Goal: Task Accomplishment & Management: Manage account settings

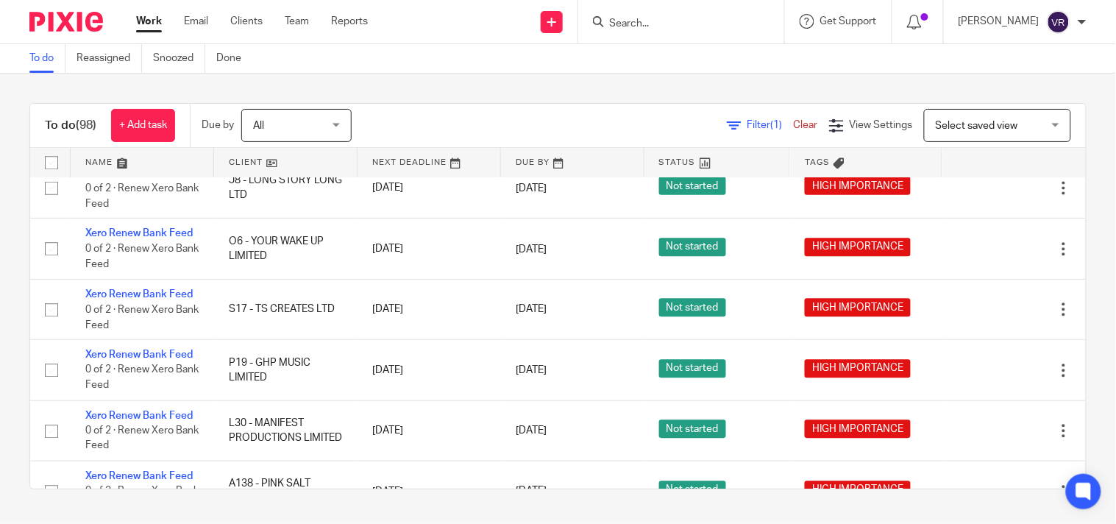
scroll to position [1225, 0]
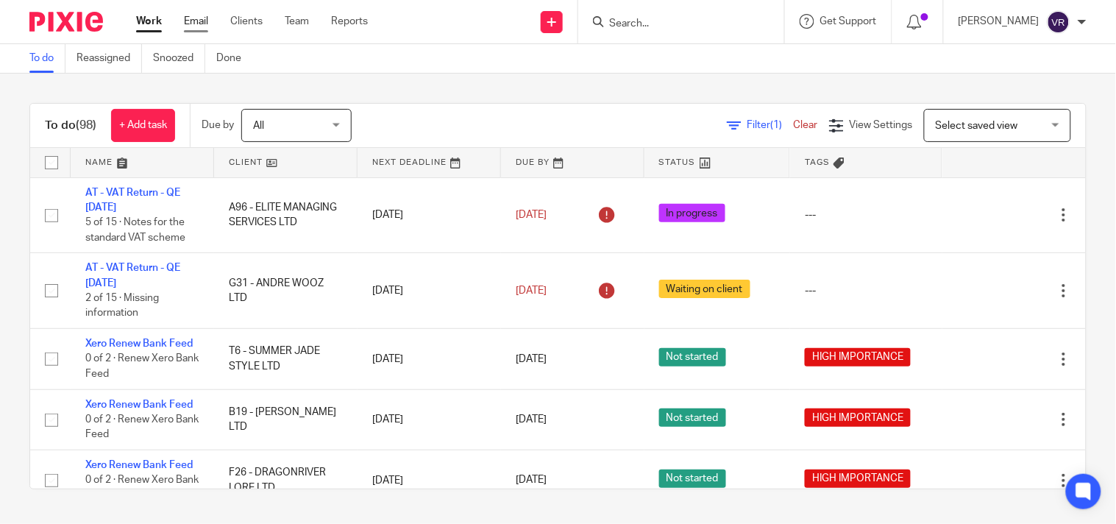
click at [204, 22] on link "Email" at bounding box center [196, 21] width 24 height 15
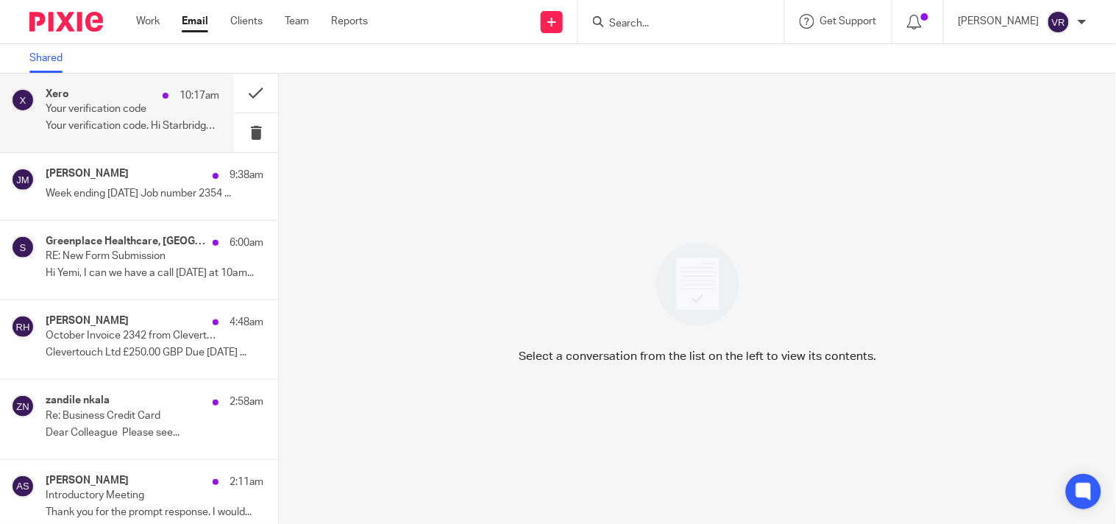
click at [138, 130] on p "Your verification code. Hi Starbridge, Enter..." at bounding box center [133, 126] width 174 height 13
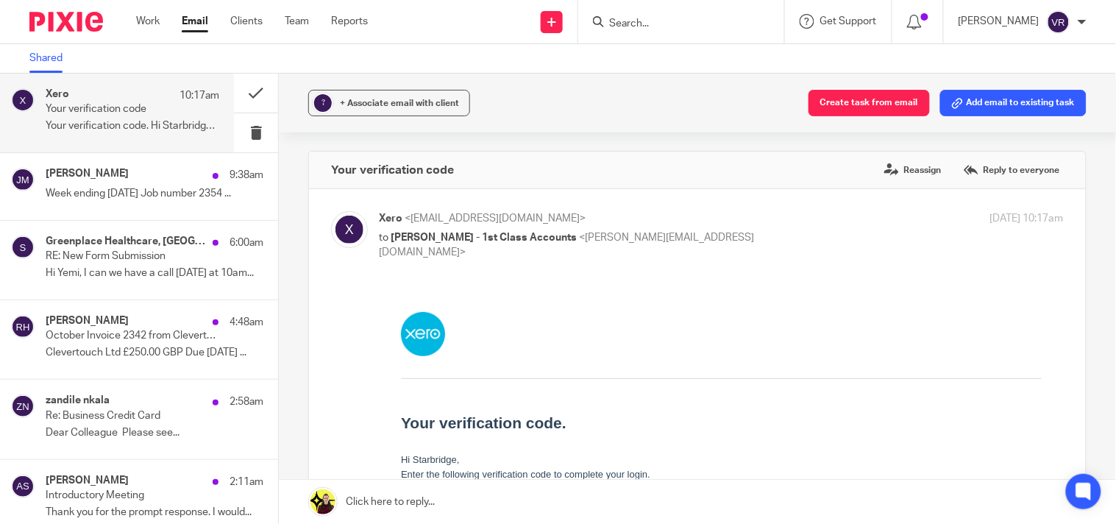
scroll to position [245, 0]
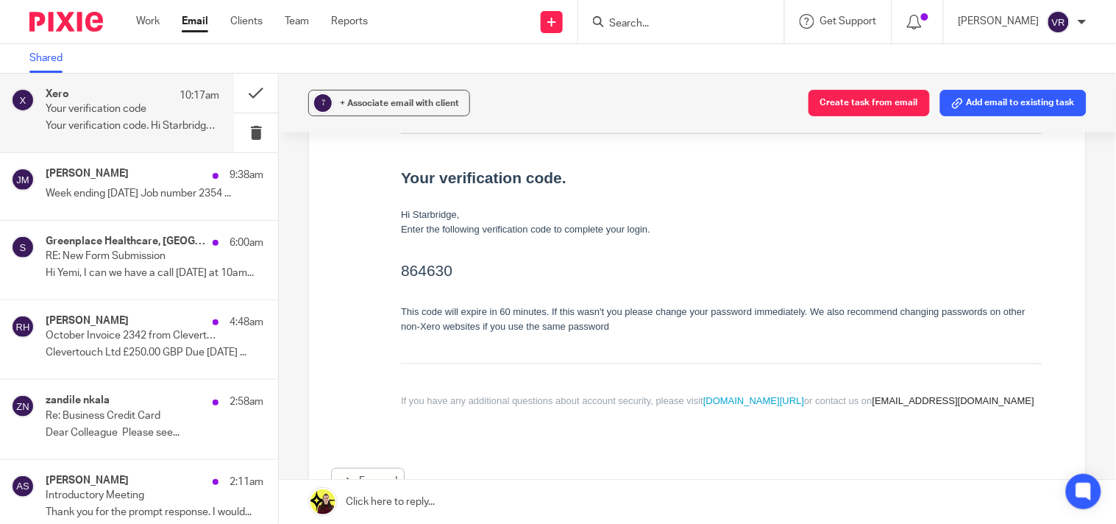
drag, startPoint x: 435, startPoint y: 273, endPoint x: 402, endPoint y: 269, distance: 32.6
click at [402, 269] on h2 "864630" at bounding box center [720, 270] width 641 height 24
copy h2 "864630"
click at [518, 272] on h2 "864630" at bounding box center [720, 270] width 641 height 24
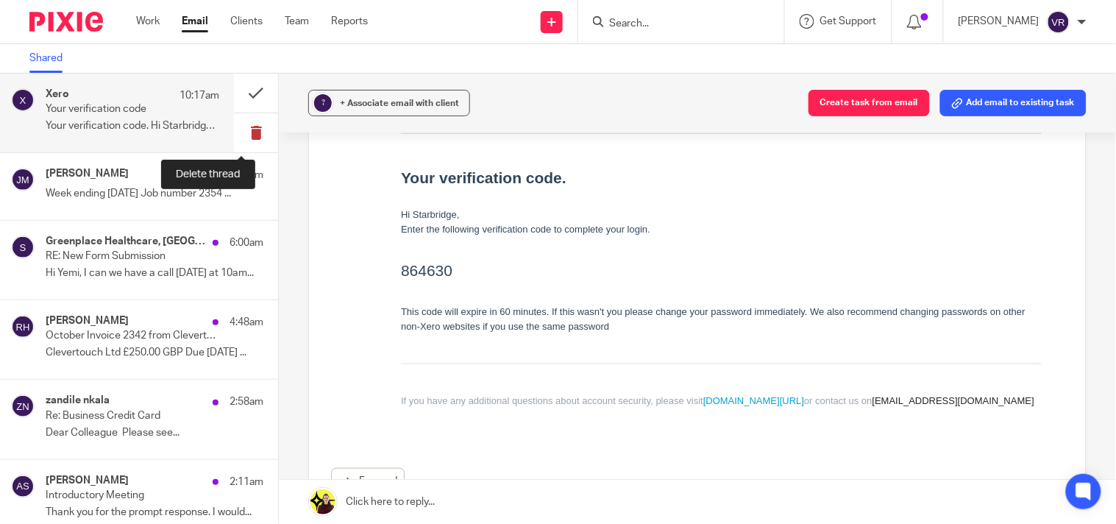
click at [251, 127] on button at bounding box center [256, 132] width 44 height 39
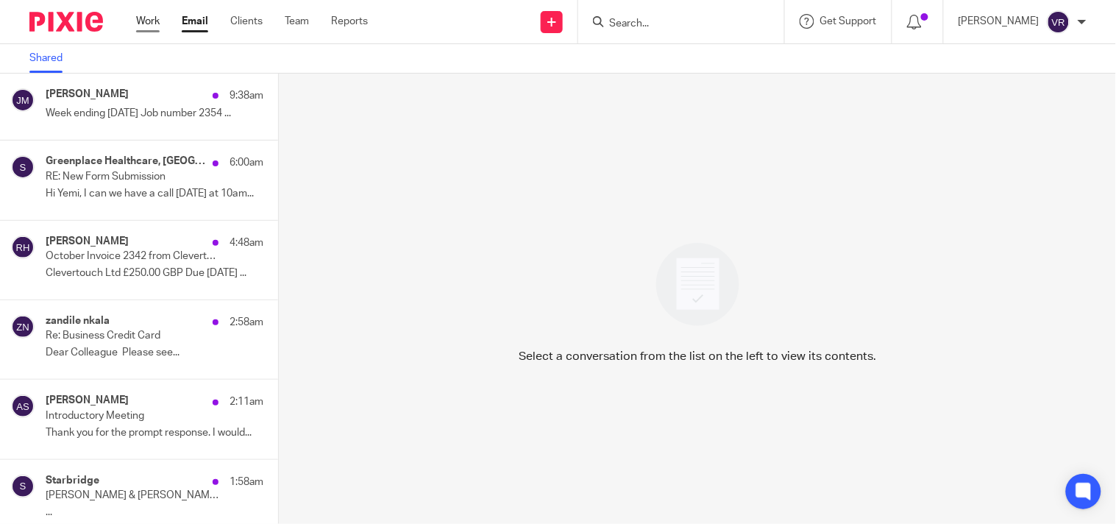
click at [152, 24] on link "Work" at bounding box center [148, 21] width 24 height 15
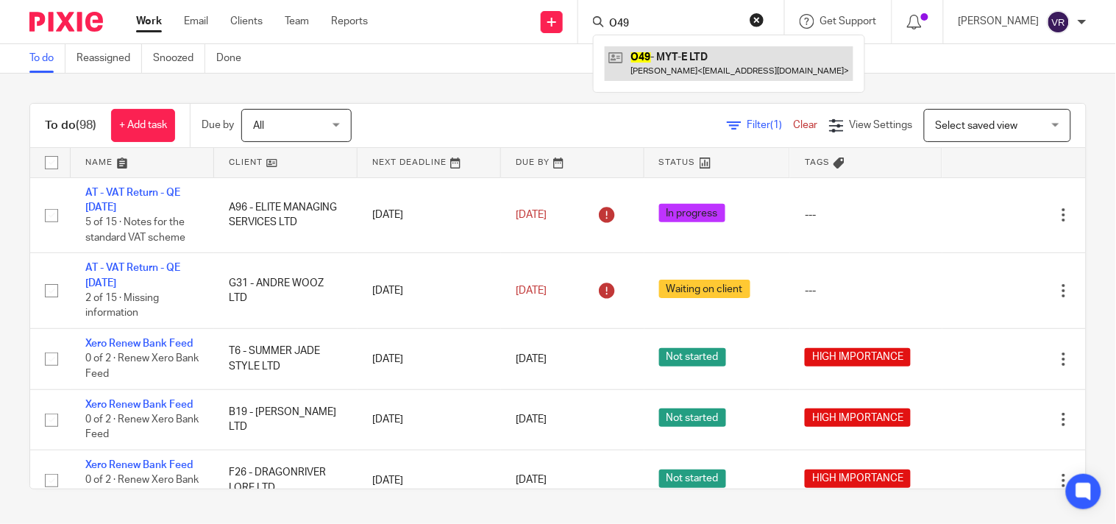
type input "O49"
click at [689, 68] on link at bounding box center [729, 63] width 249 height 34
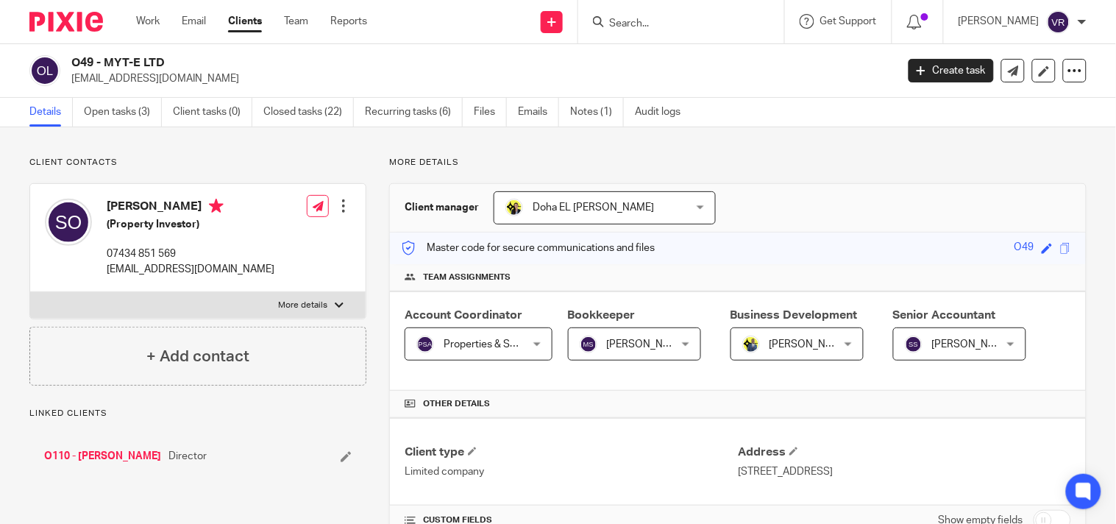
click at [655, 23] on input "Search" at bounding box center [674, 24] width 132 height 13
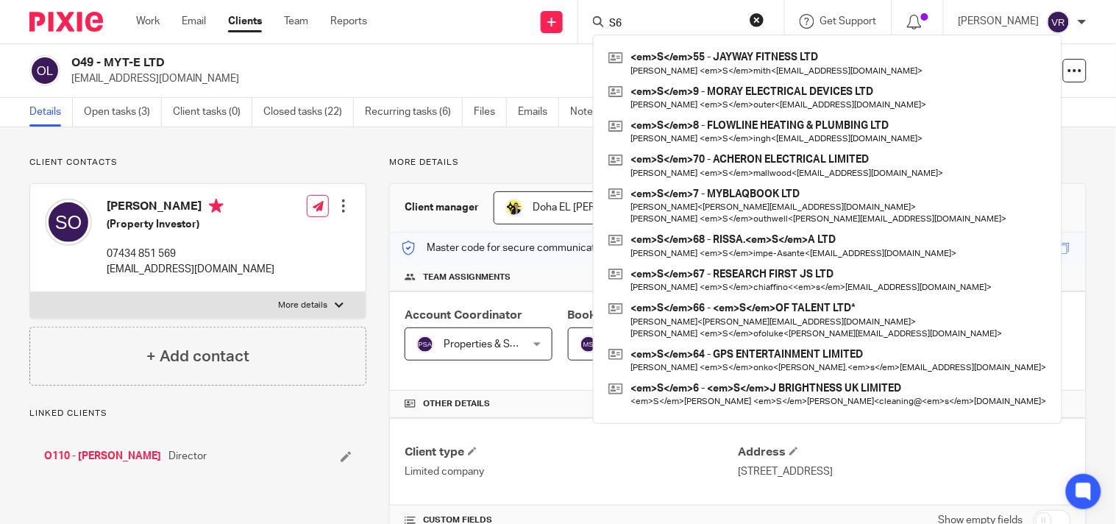
click button "submit" at bounding box center [0, 0] width 0 height 0
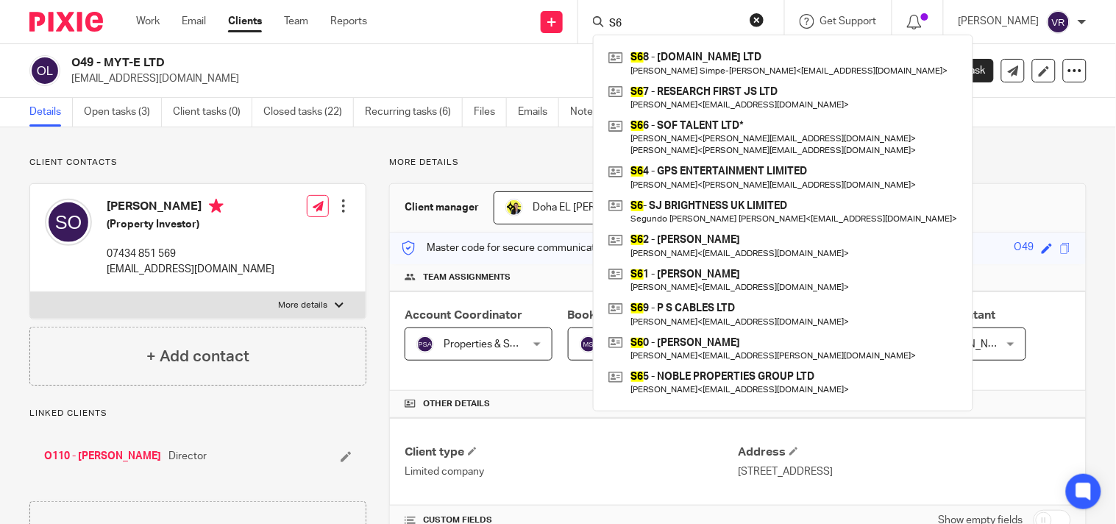
click at [660, 21] on input "S6" at bounding box center [674, 24] width 132 height 13
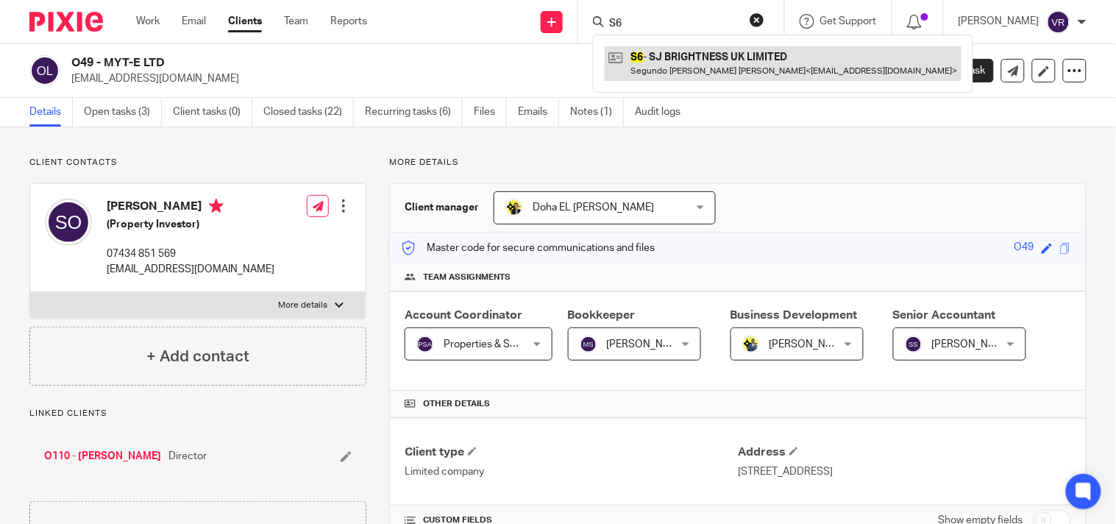
type input "S6"
click at [687, 68] on link at bounding box center [783, 63] width 357 height 34
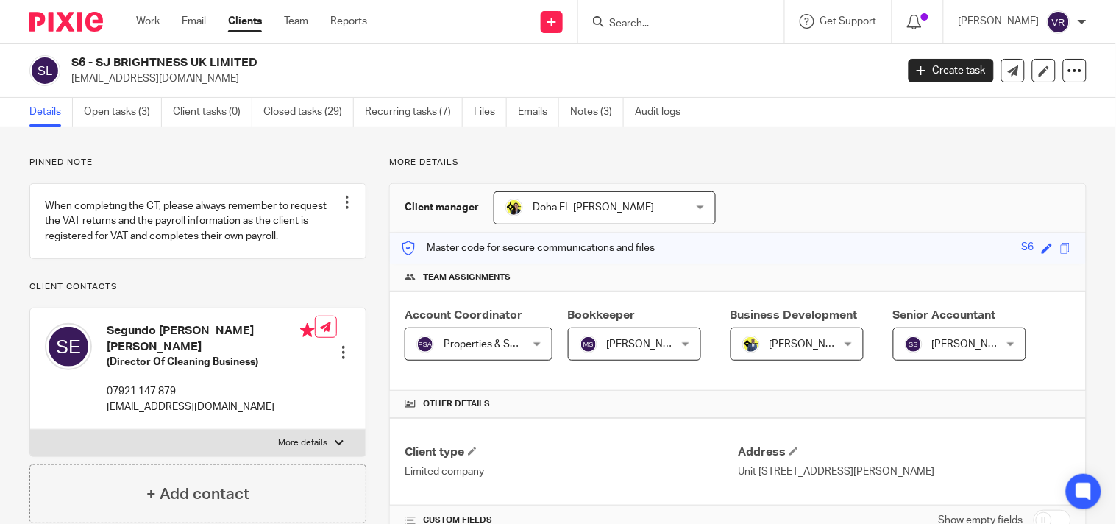
click at [642, 21] on input "Search" at bounding box center [674, 24] width 132 height 13
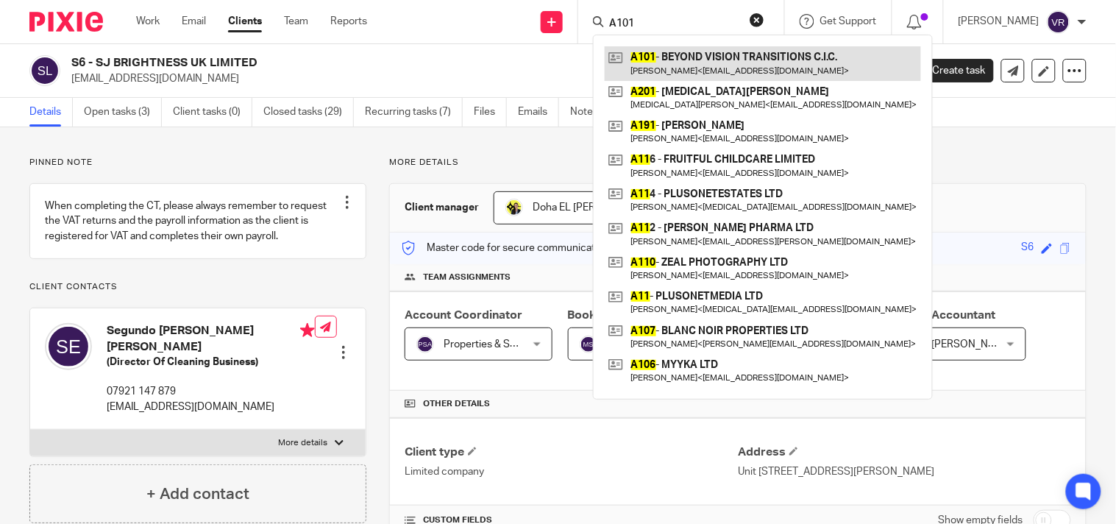
type input "A101"
click at [758, 68] on link at bounding box center [763, 63] width 316 height 34
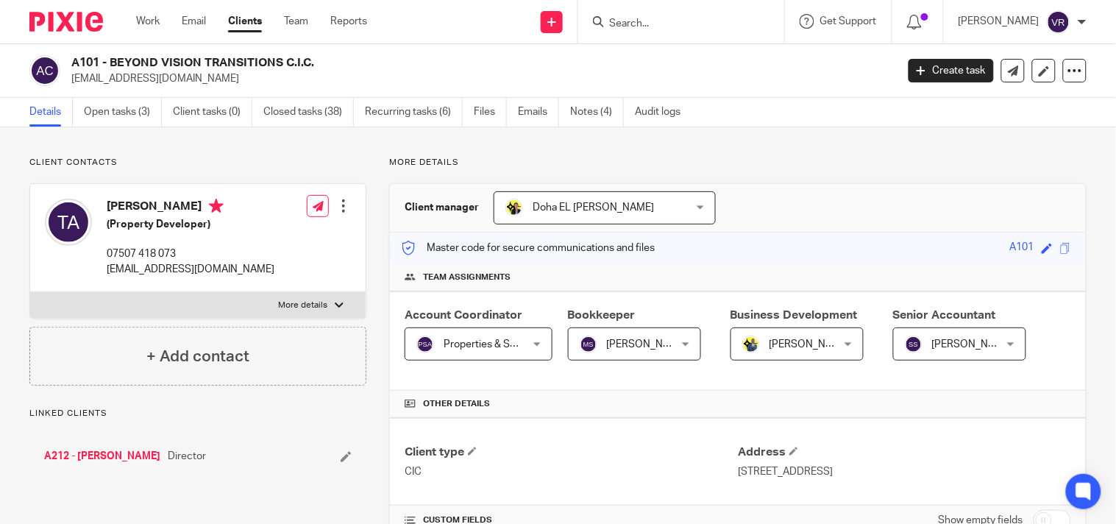
click at [663, 25] on input "Search" at bounding box center [674, 24] width 132 height 13
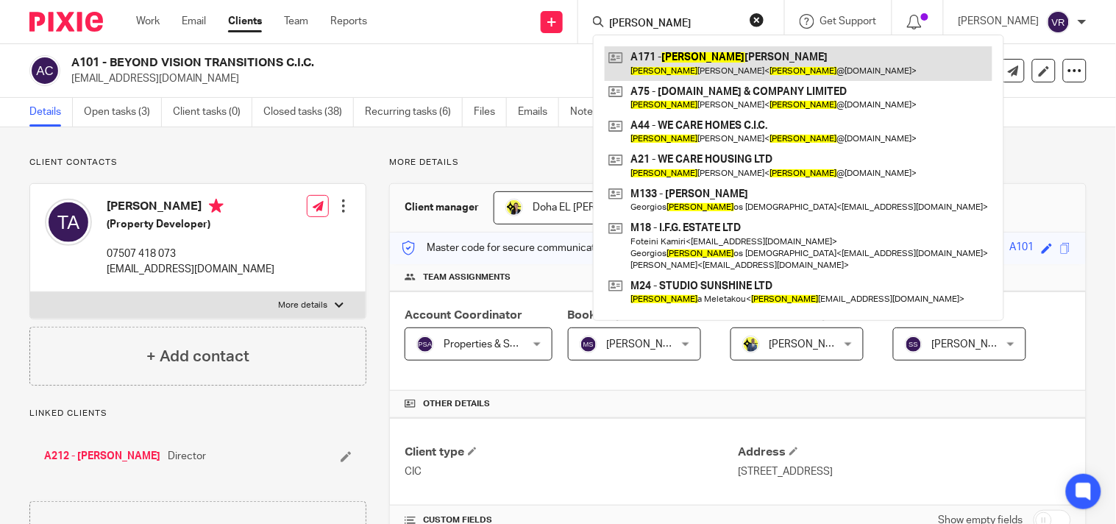
type input "Adrian"
click at [682, 56] on link at bounding box center [799, 63] width 388 height 34
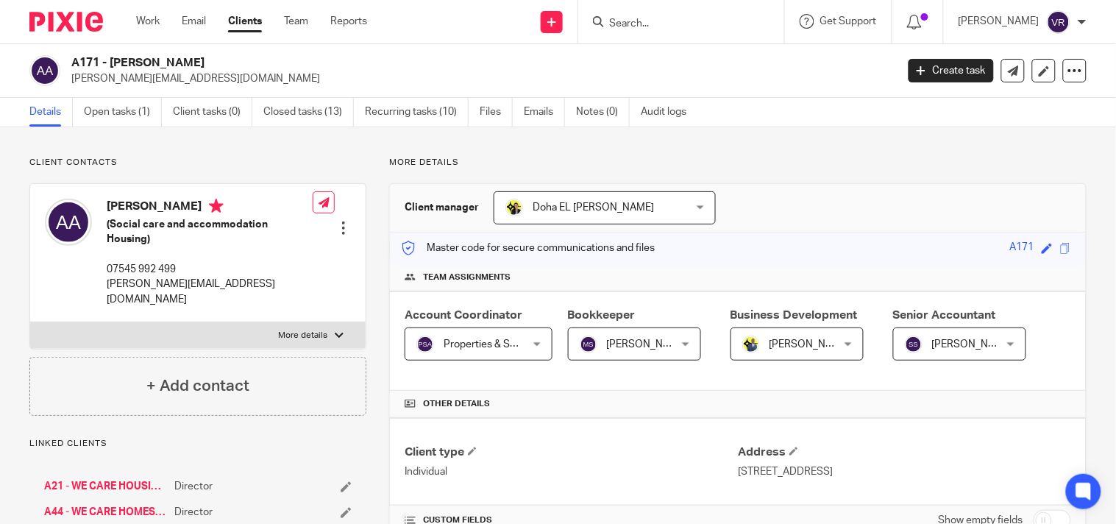
click at [679, 29] on input "Search" at bounding box center [674, 24] width 132 height 13
type input "G"
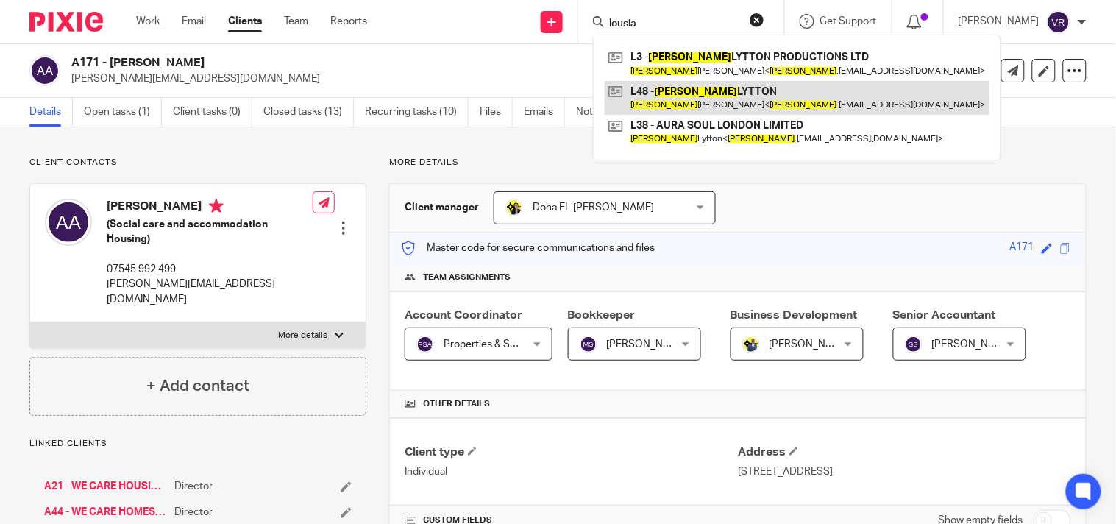
type input "lousia"
click at [716, 100] on link at bounding box center [797, 98] width 385 height 34
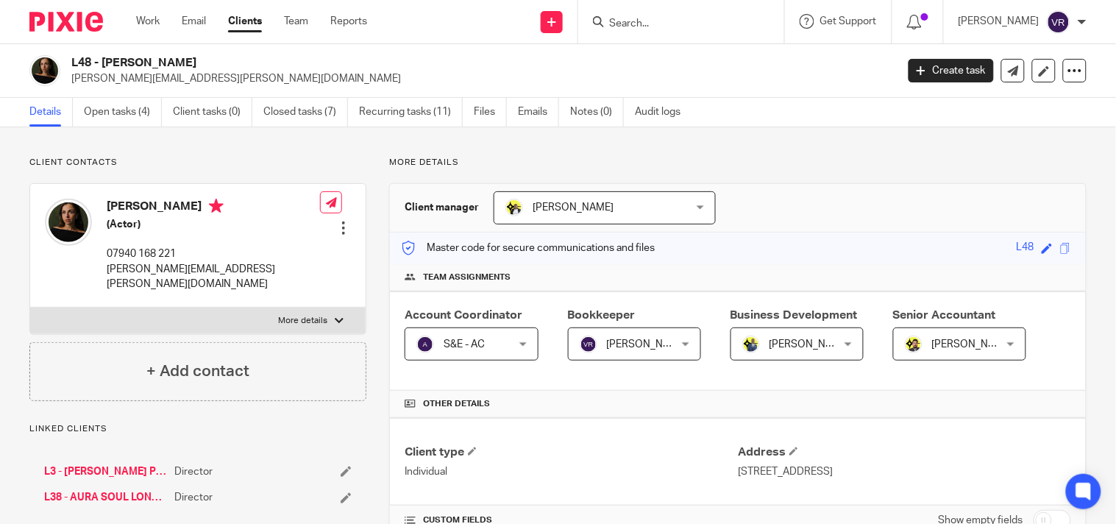
click at [713, 25] on input "Search" at bounding box center [674, 24] width 132 height 13
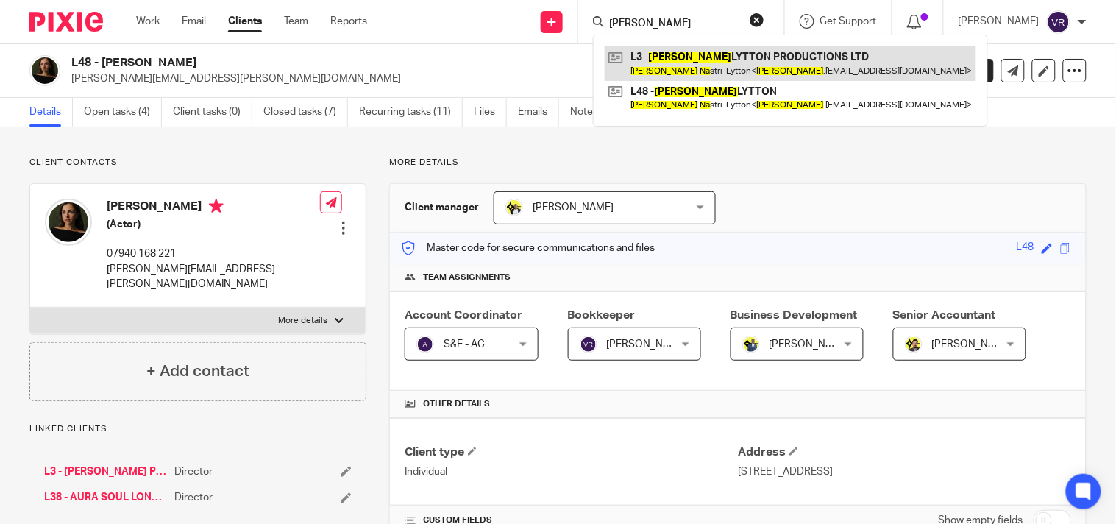
type input "Louisa na"
click at [731, 59] on link at bounding box center [790, 63] width 371 height 34
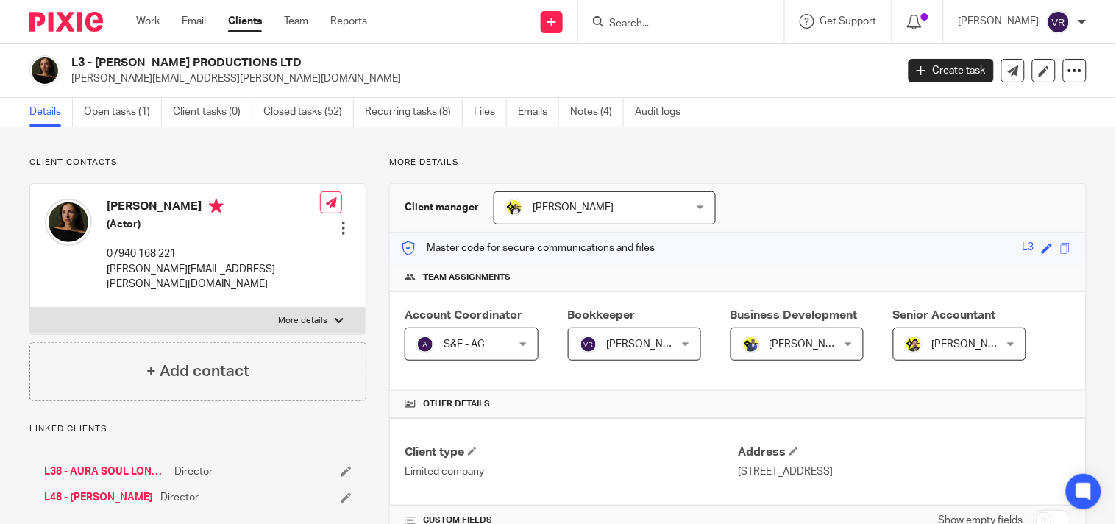
click at [649, 23] on input "Search" at bounding box center [674, 24] width 132 height 13
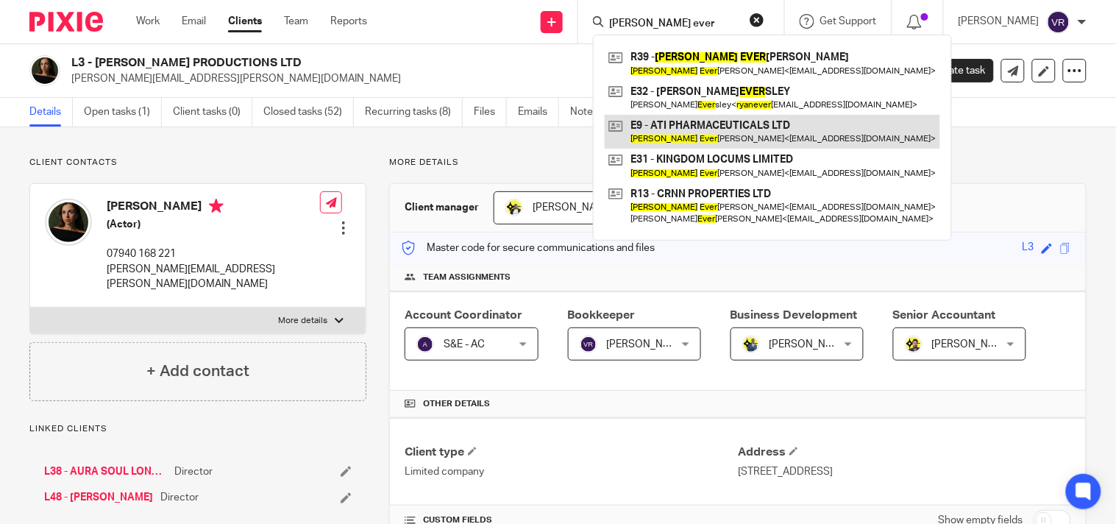
type input "[PERSON_NAME] ever"
click at [738, 133] on link at bounding box center [772, 132] width 335 height 34
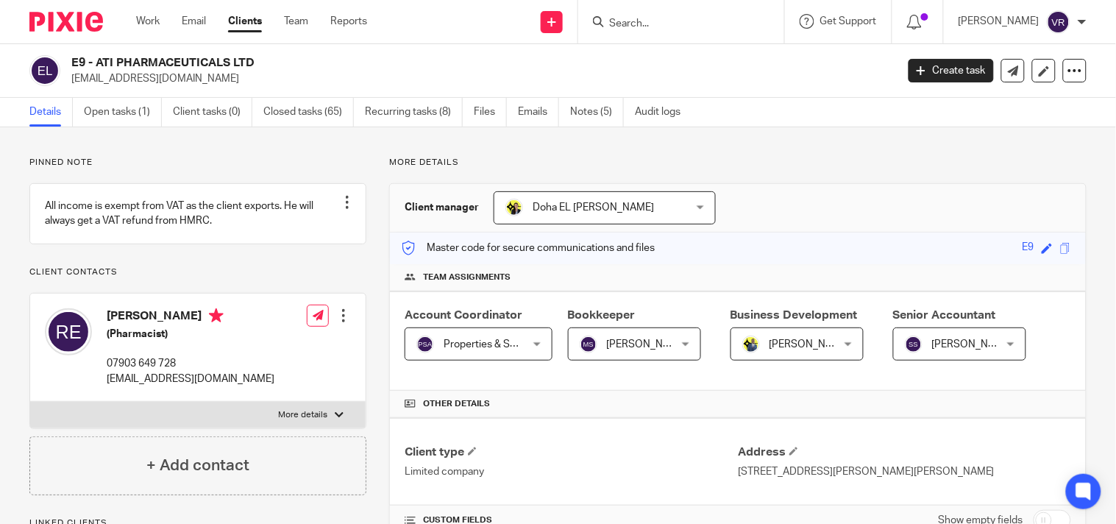
click at [656, 18] on input "Search" at bounding box center [674, 24] width 132 height 13
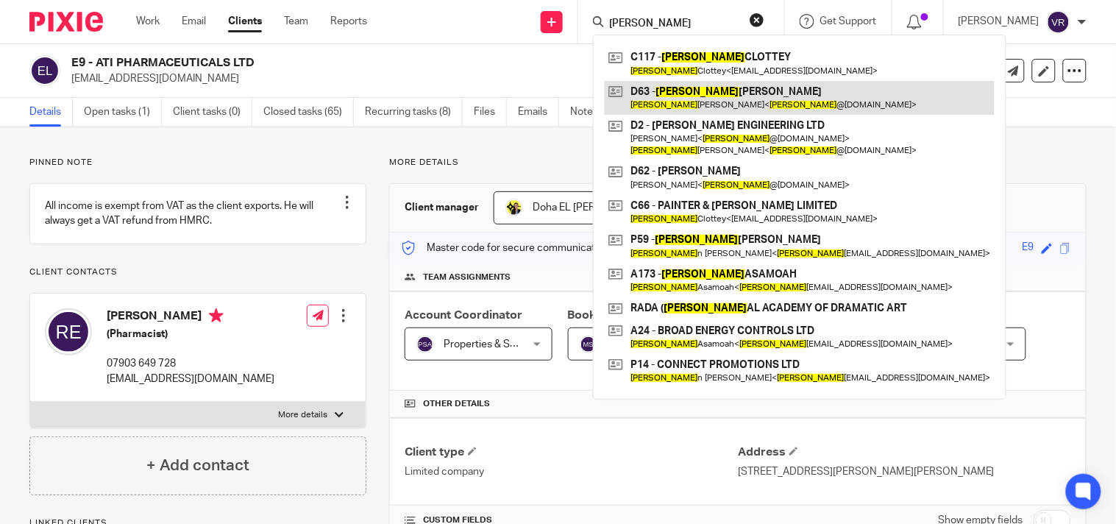
type input "[PERSON_NAME]"
click at [749, 100] on link at bounding box center [800, 98] width 390 height 34
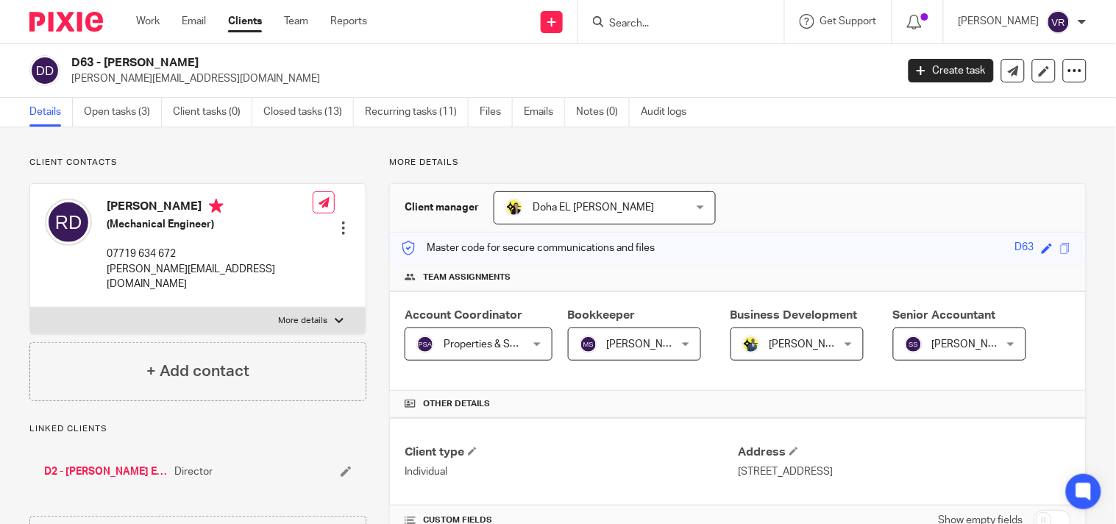
click at [702, 21] on input "Search" at bounding box center [674, 24] width 132 height 13
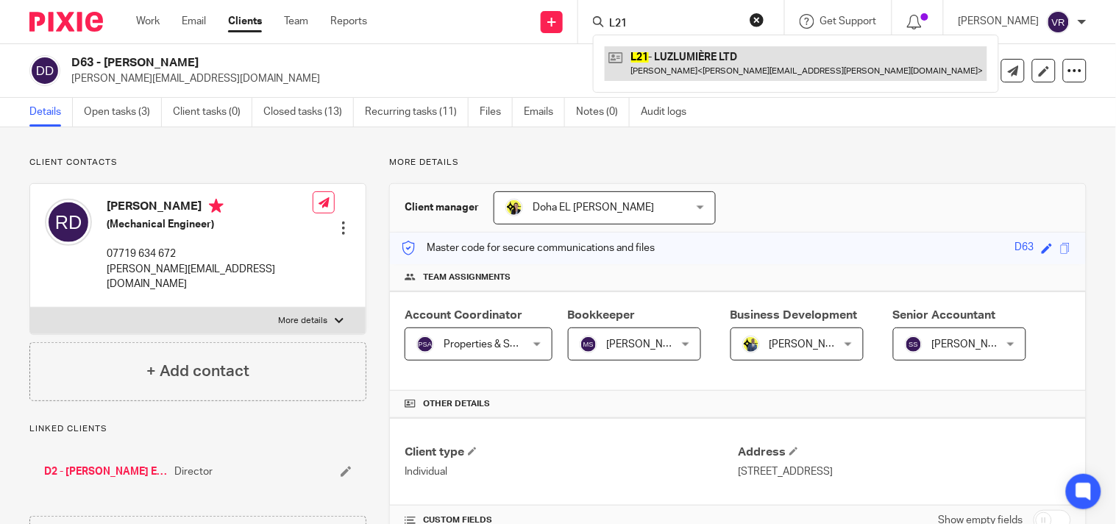
type input "L21"
click at [732, 66] on link at bounding box center [796, 63] width 382 height 34
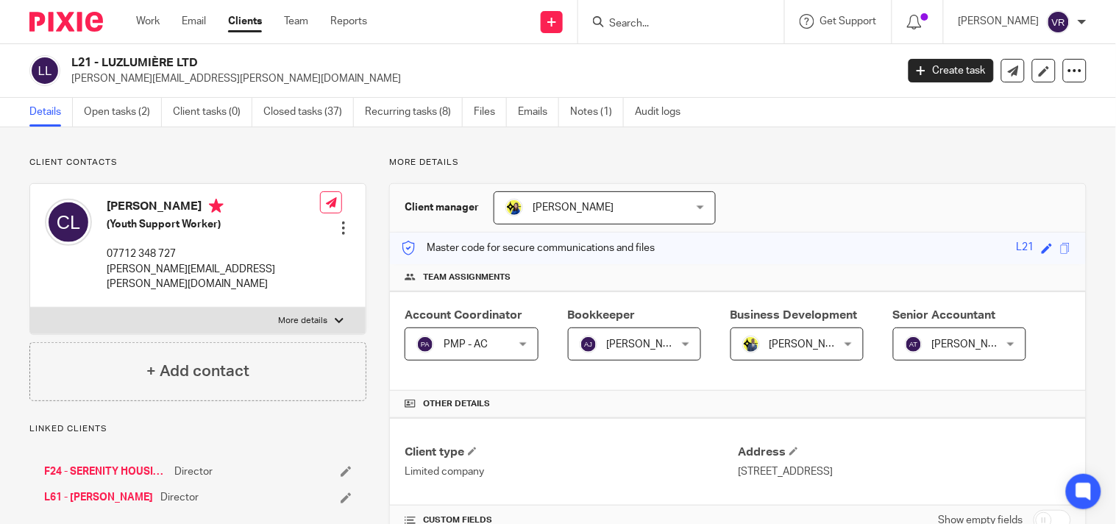
click at [658, 18] on input "Search" at bounding box center [674, 24] width 132 height 13
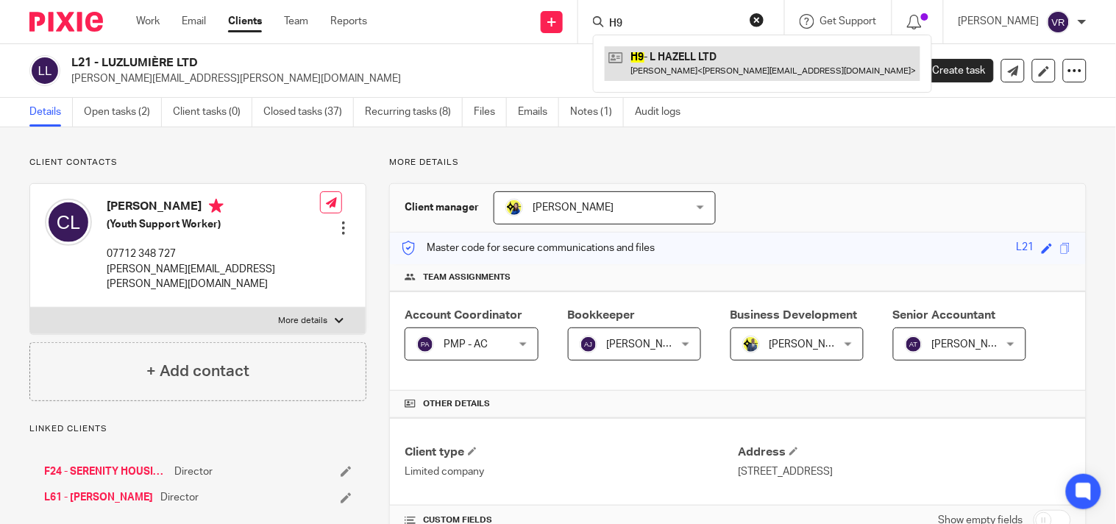
type input "H9"
click at [693, 57] on link at bounding box center [763, 63] width 316 height 34
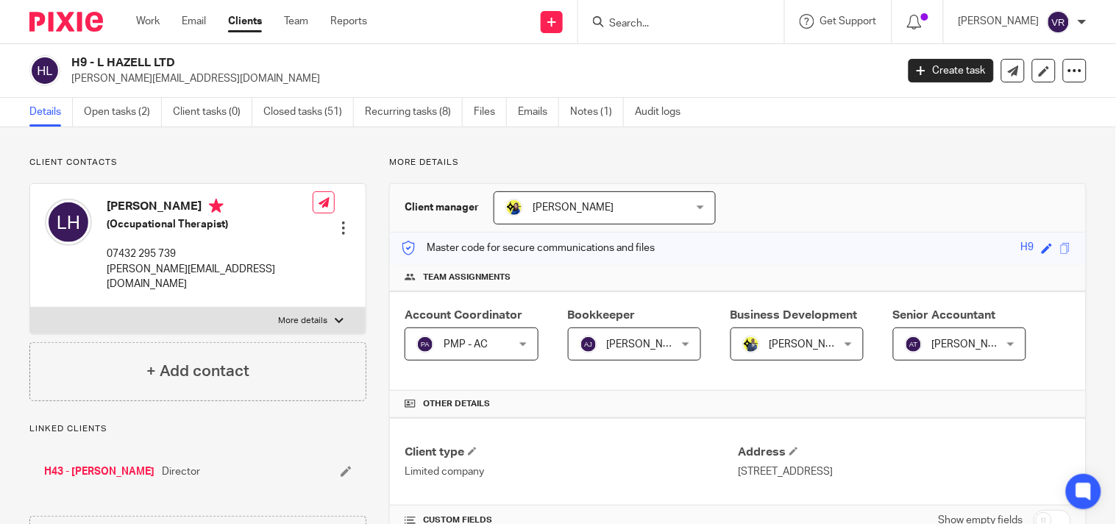
click at [652, 26] on input "Search" at bounding box center [674, 24] width 132 height 13
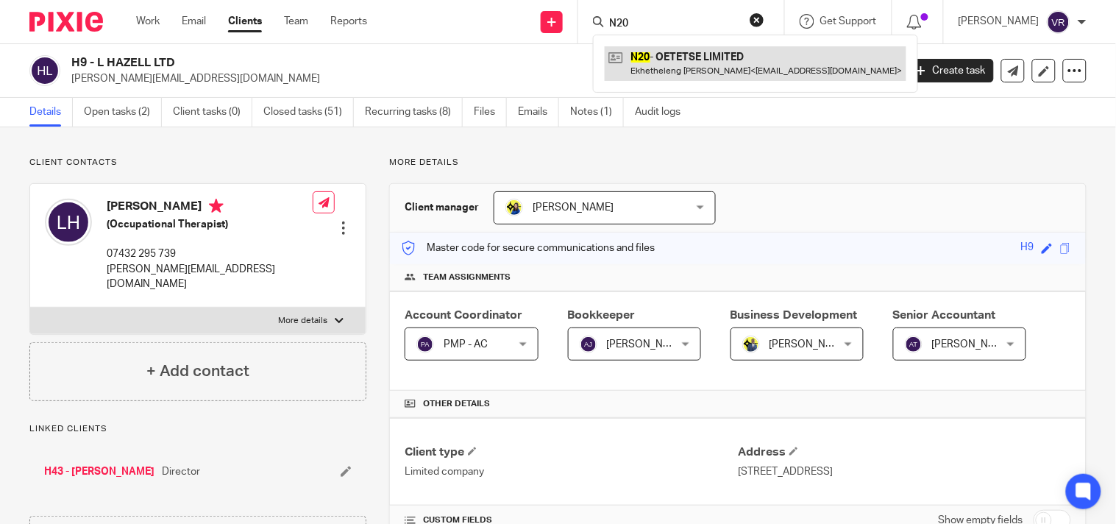
type input "N20"
click at [702, 60] on link at bounding box center [756, 63] width 302 height 34
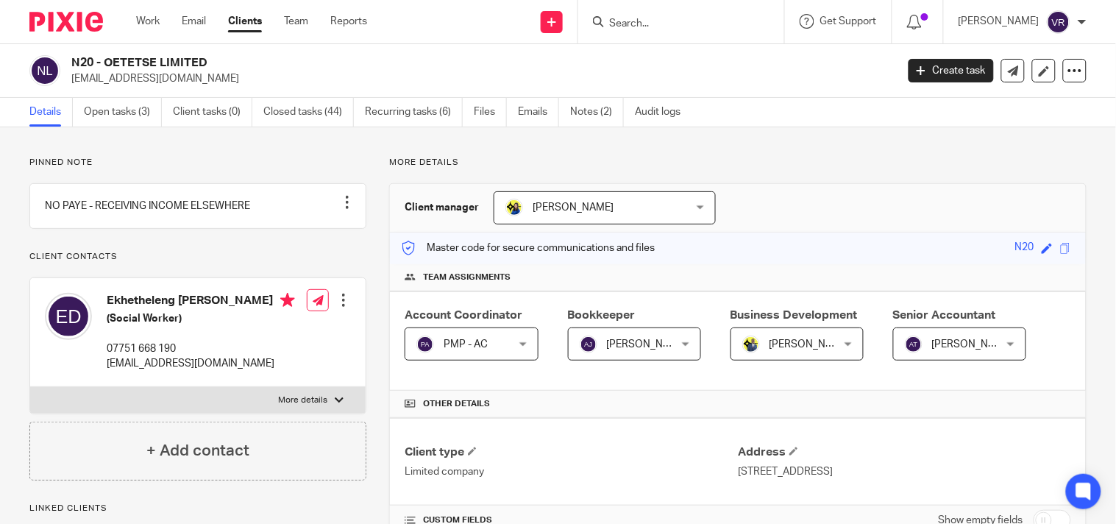
click at [702, 22] on input "Search" at bounding box center [674, 24] width 132 height 13
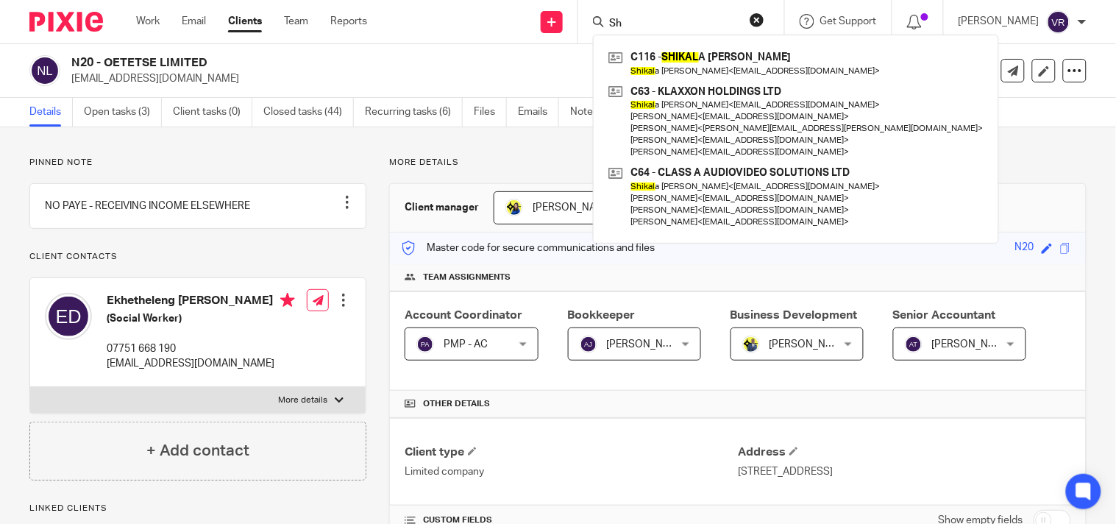
type input "S"
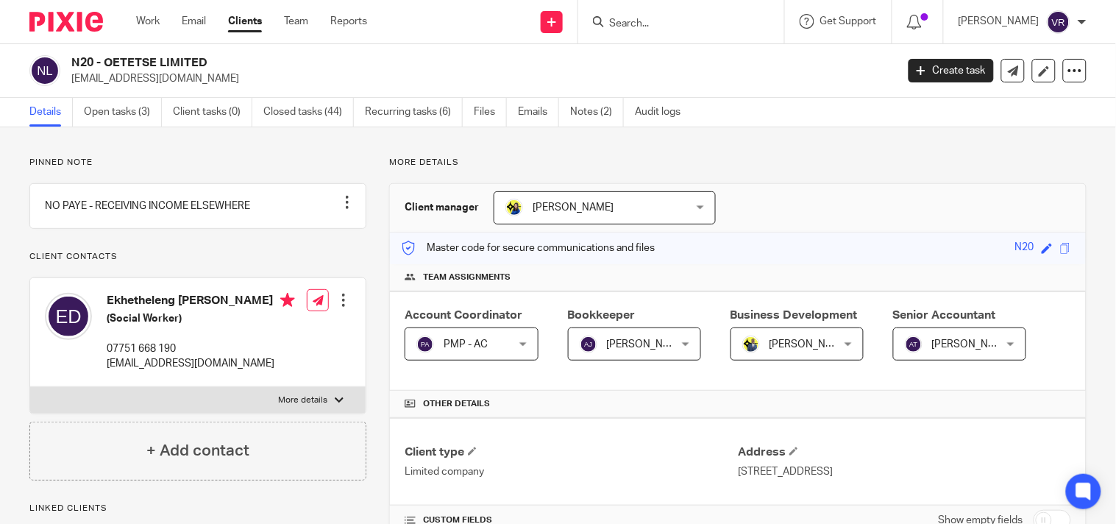
click at [735, 28] on input "Search" at bounding box center [674, 24] width 132 height 13
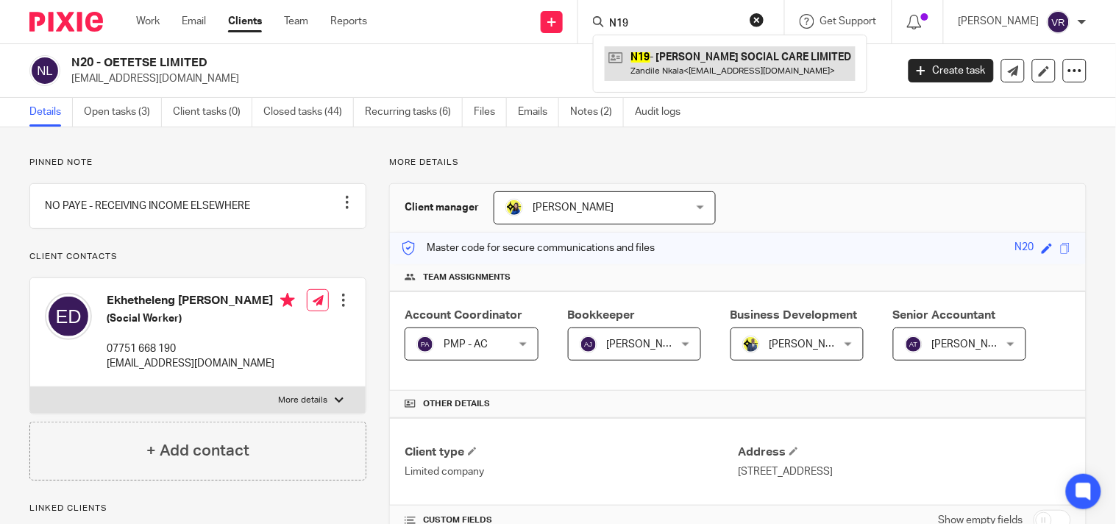
type input "N19"
click at [737, 54] on link at bounding box center [730, 63] width 251 height 34
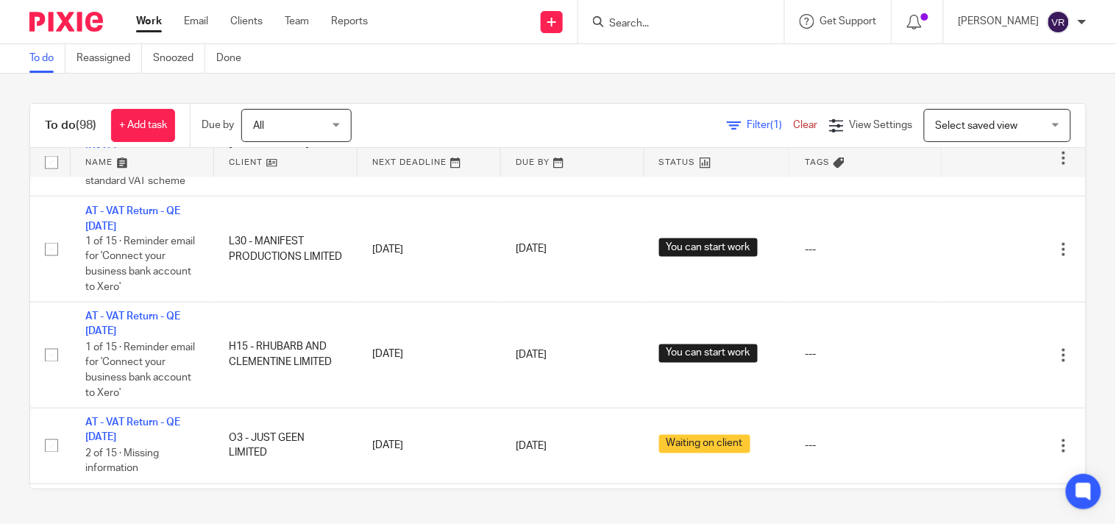
scroll to position [2860, 0]
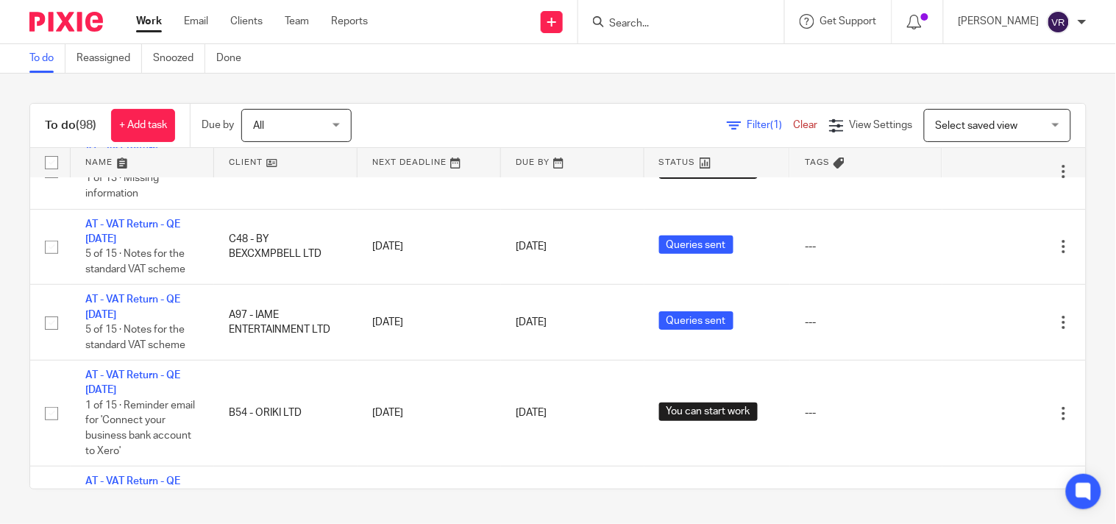
click at [516, 79] on div "To do (98) + Add task Due by All All Today Tomorrow This week Next week This mo…" at bounding box center [558, 296] width 1116 height 445
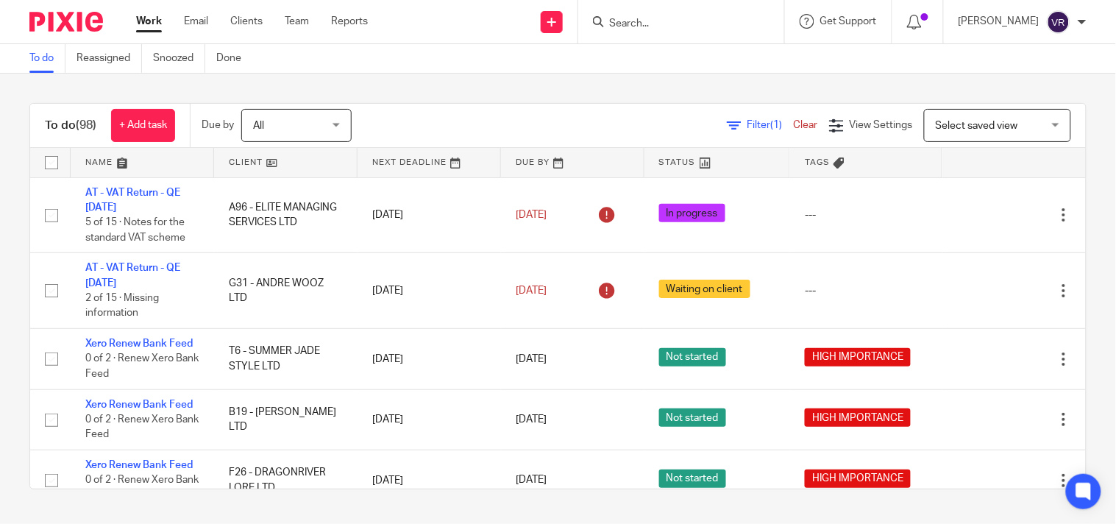
click at [652, 10] on div at bounding box center [681, 21] width 206 height 43
click at [649, 20] on input "Search" at bounding box center [674, 24] width 132 height 13
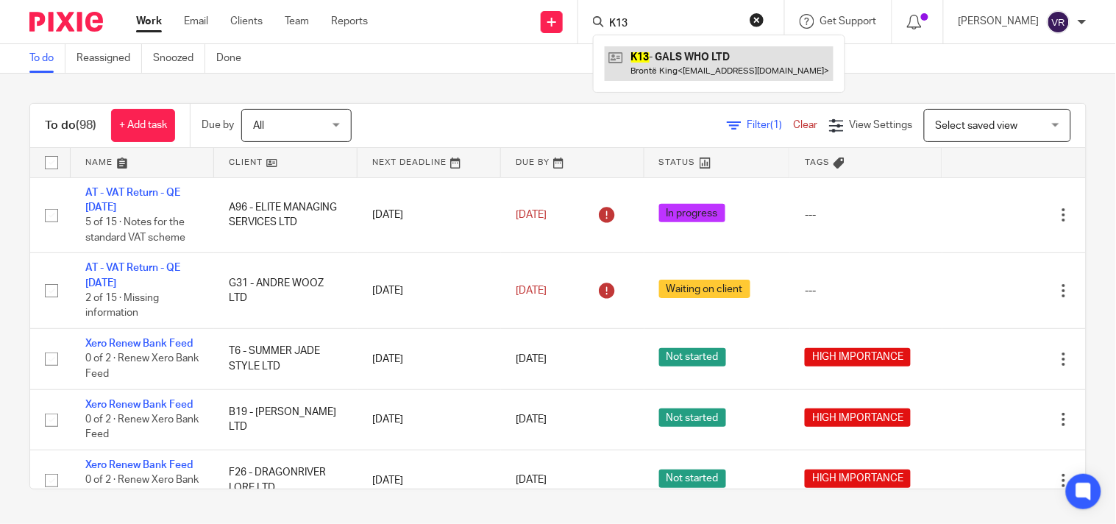
type input "K13"
click at [684, 63] on link at bounding box center [719, 63] width 229 height 34
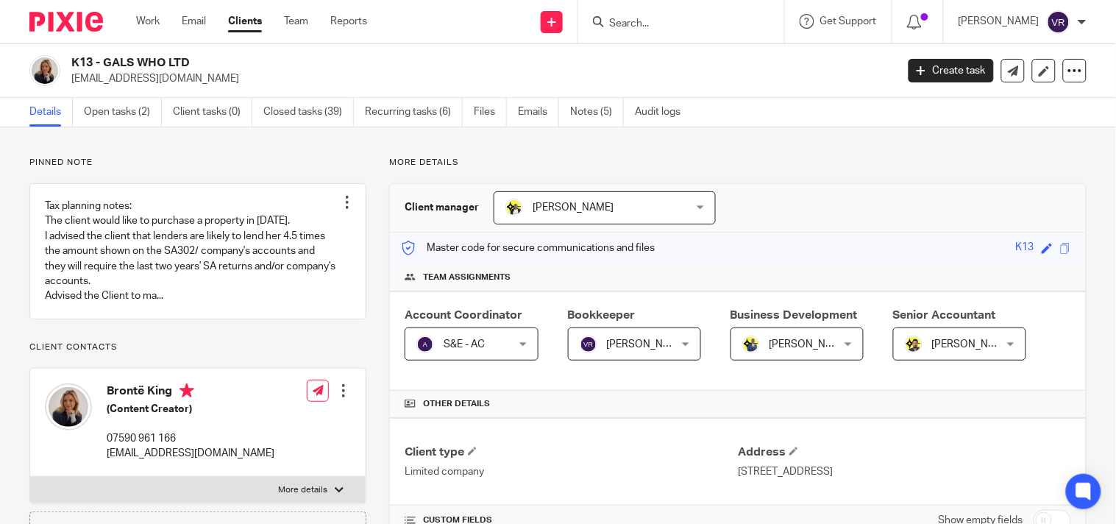
click at [121, 110] on link "Open tasks (2)" at bounding box center [123, 112] width 78 height 29
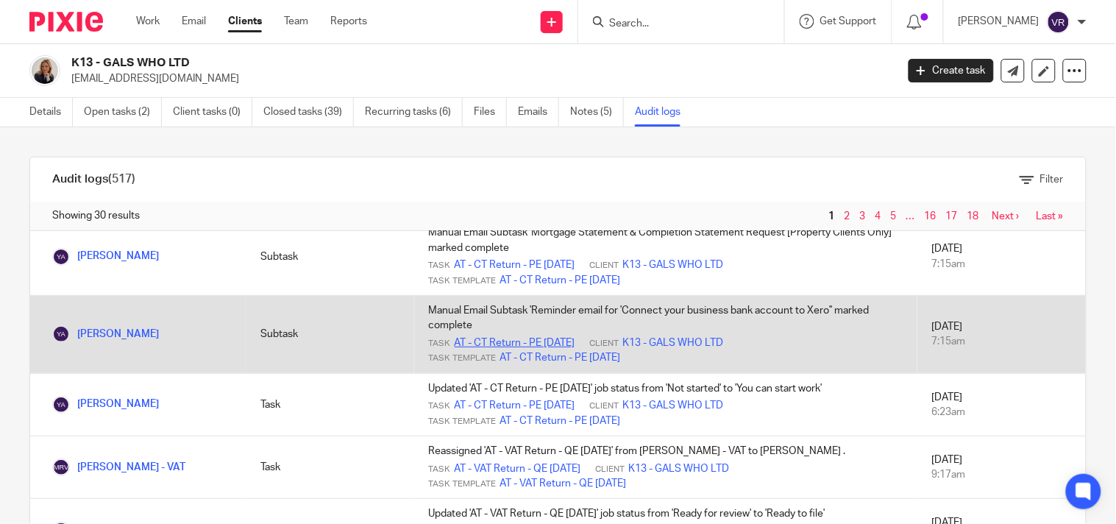
scroll to position [82, 0]
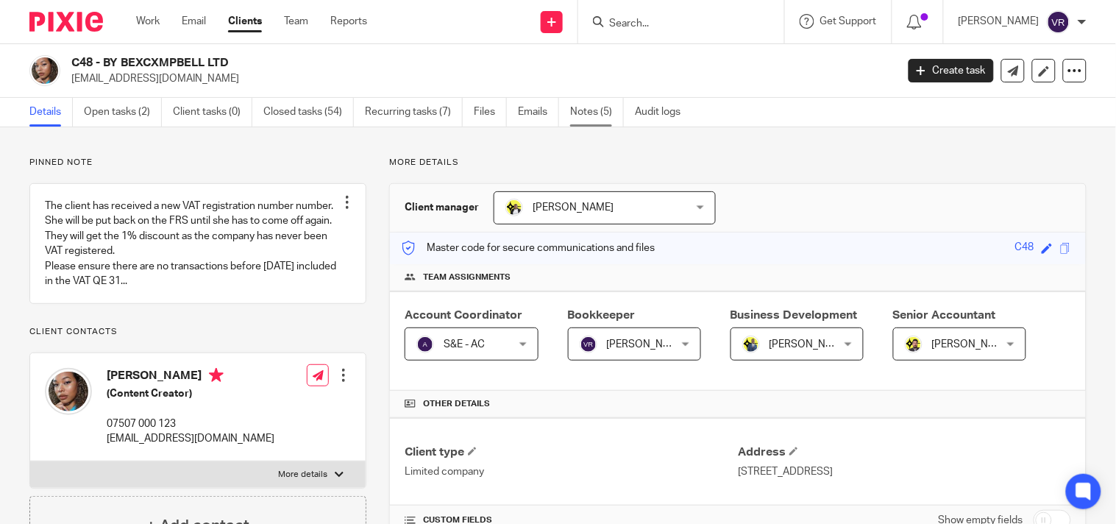
click at [601, 113] on link "Notes (5)" at bounding box center [597, 112] width 54 height 29
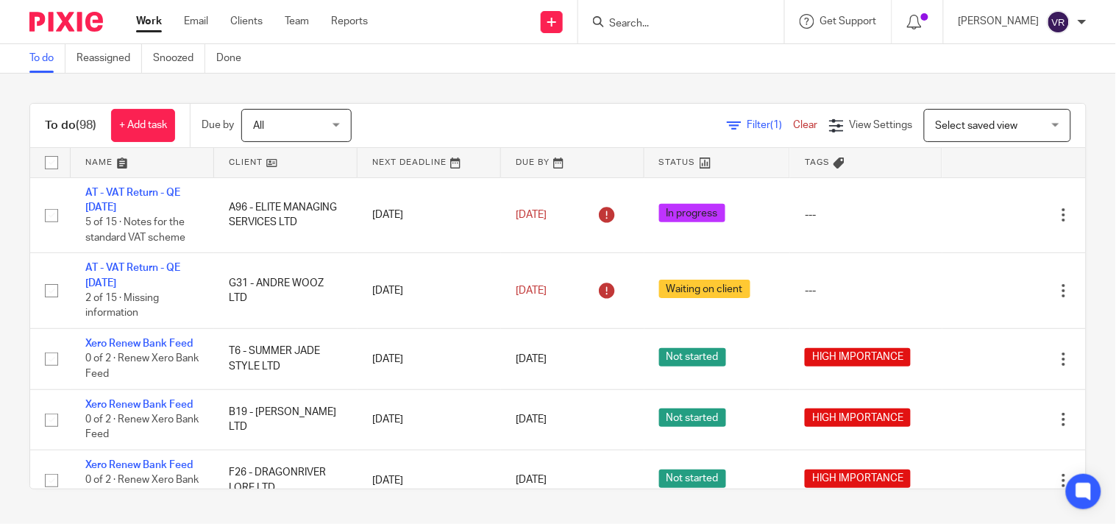
click at [734, 18] on input "Search" at bounding box center [674, 24] width 132 height 13
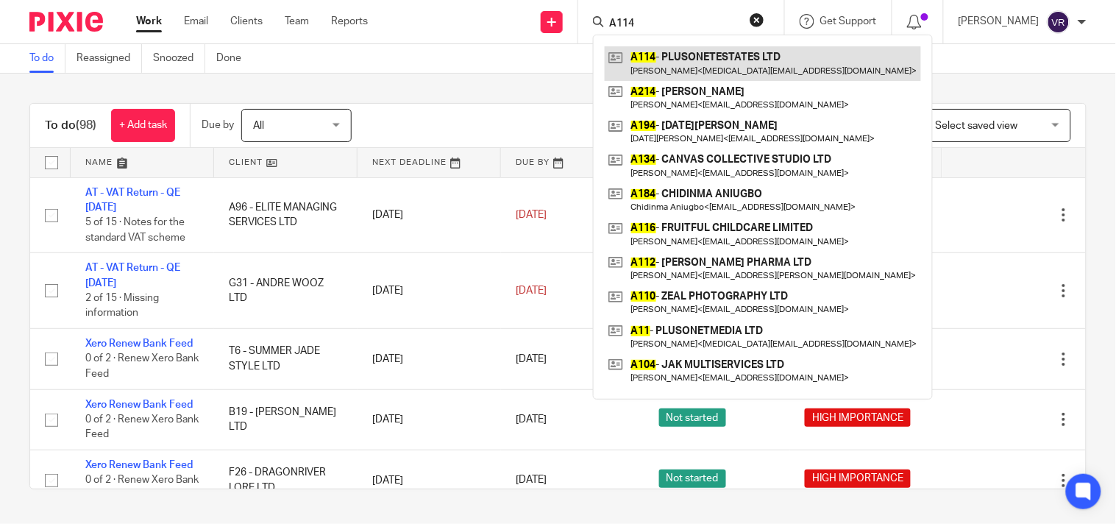
type input "A114"
click at [727, 63] on link at bounding box center [763, 63] width 316 height 34
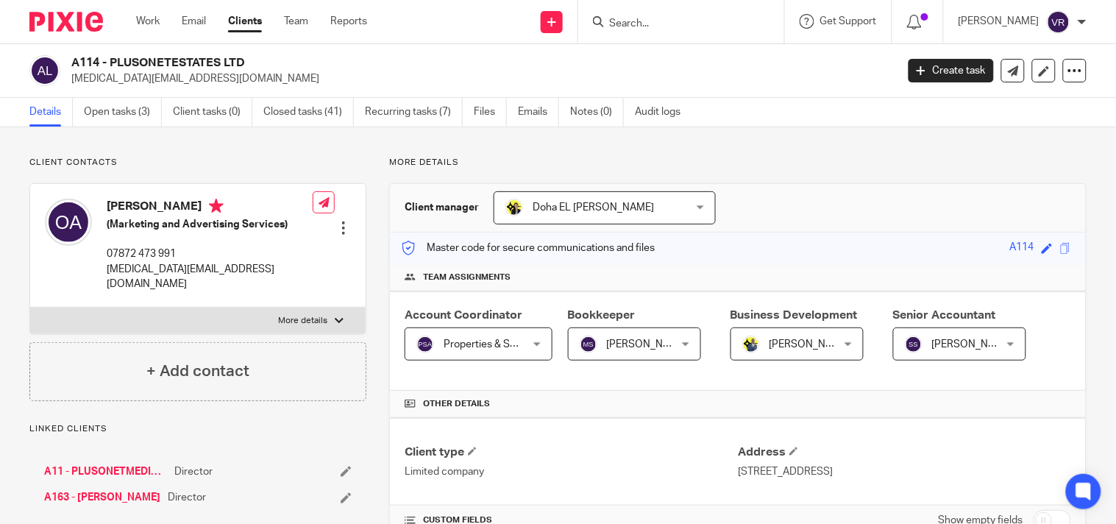
click at [715, 13] on form at bounding box center [686, 22] width 157 height 18
click at [707, 20] on input "Search" at bounding box center [674, 24] width 132 height 13
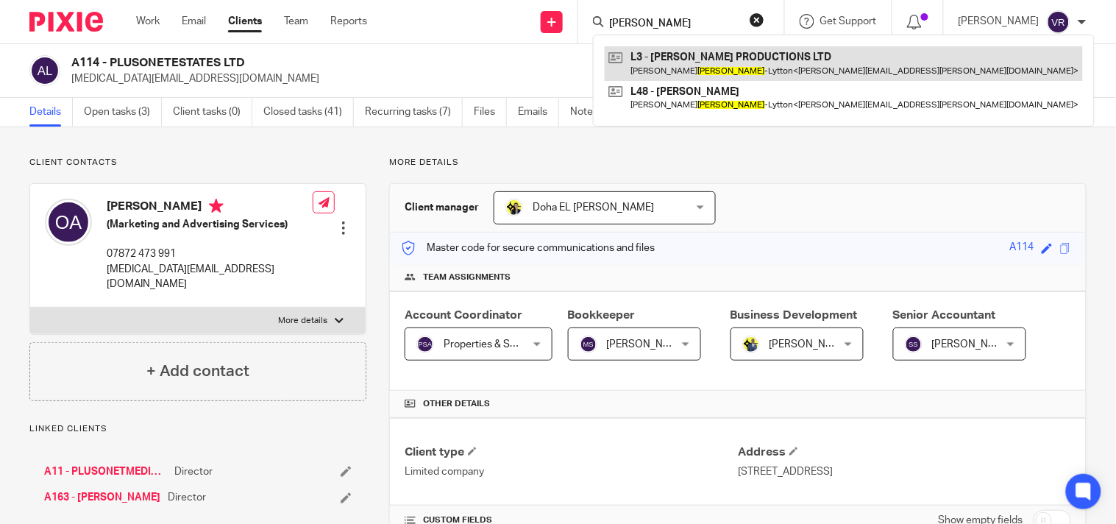
type input "Nastri"
click at [708, 49] on link at bounding box center [844, 63] width 478 height 34
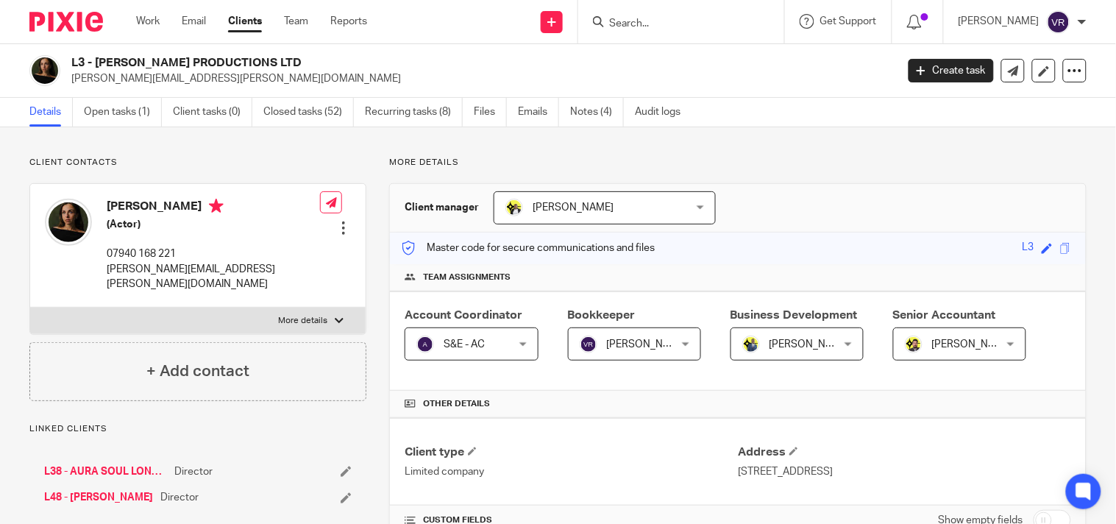
drag, startPoint x: 94, startPoint y: 61, endPoint x: 341, endPoint y: 68, distance: 247.2
click at [341, 68] on h2 "L3 - [PERSON_NAME] PRODUCTIONS LTD" at bounding box center [397, 62] width 652 height 15
copy h2 "[PERSON_NAME] PRODUCTIONS LTD"
click at [663, 21] on input "Search" at bounding box center [674, 24] width 132 height 13
click at [671, 18] on input "Scorp healthcare" at bounding box center [674, 24] width 132 height 13
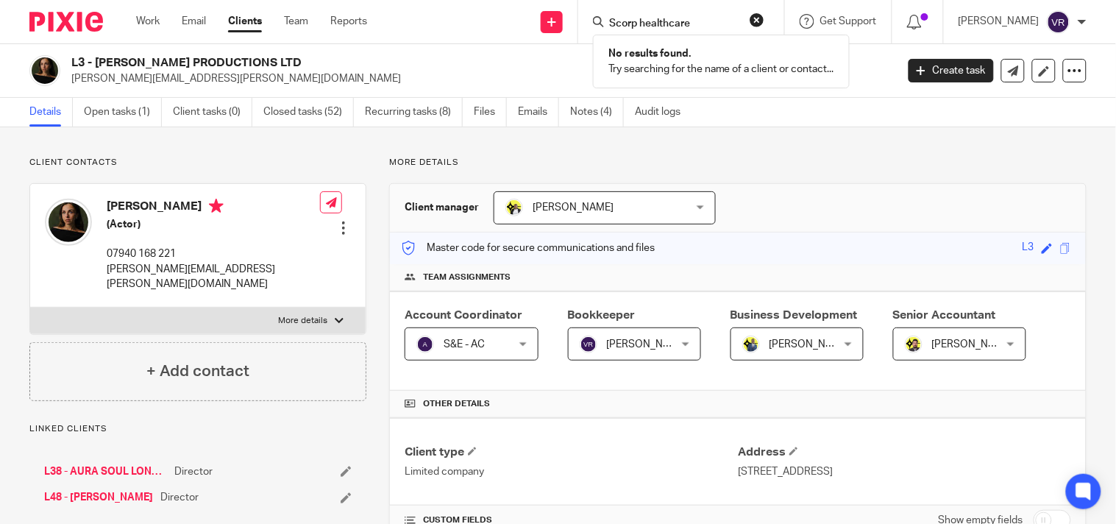
click at [671, 18] on input "Scorp healthcare" at bounding box center [674, 24] width 132 height 13
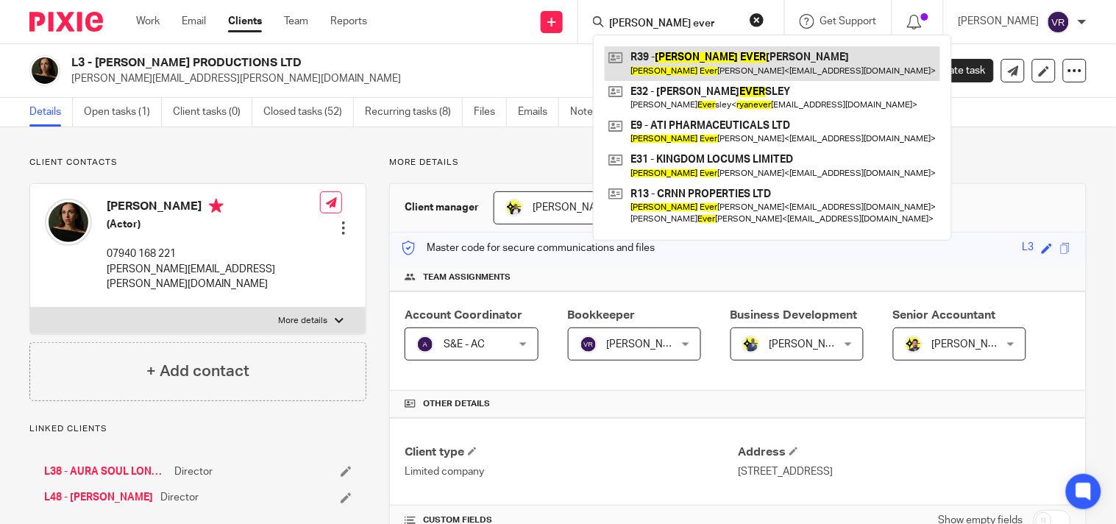
type input "Ryan ever"
click at [716, 66] on link at bounding box center [772, 63] width 335 height 34
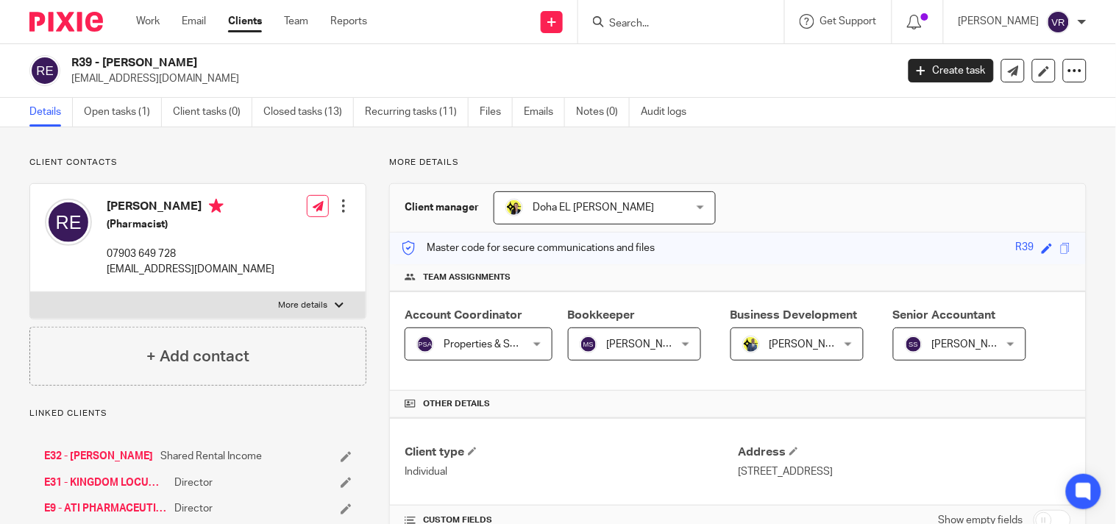
click at [705, 13] on form at bounding box center [686, 22] width 157 height 18
click at [693, 30] on form at bounding box center [686, 22] width 157 height 18
click at [693, 26] on input "Search" at bounding box center [674, 24] width 132 height 13
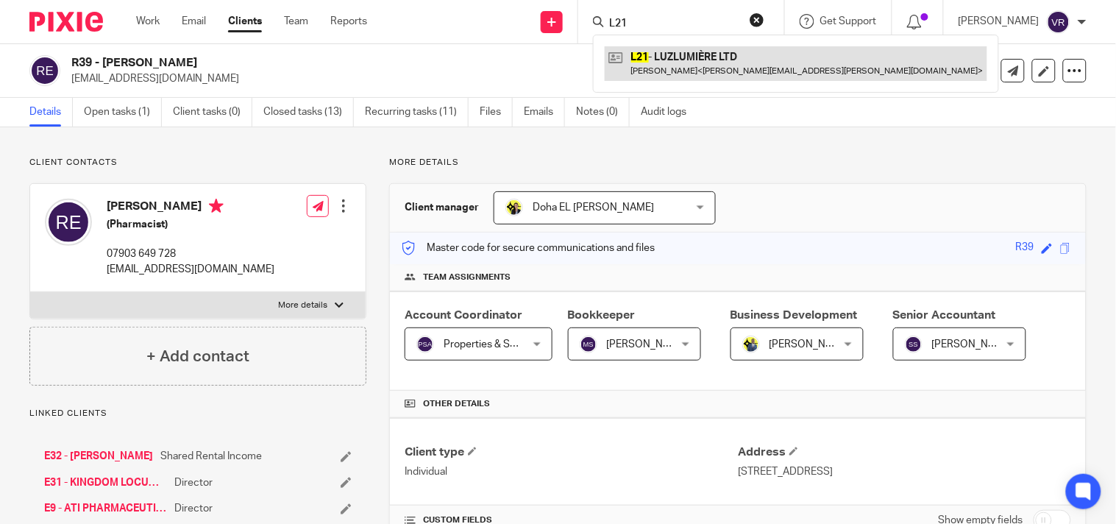
type input "L21"
click at [648, 54] on link at bounding box center [796, 63] width 382 height 34
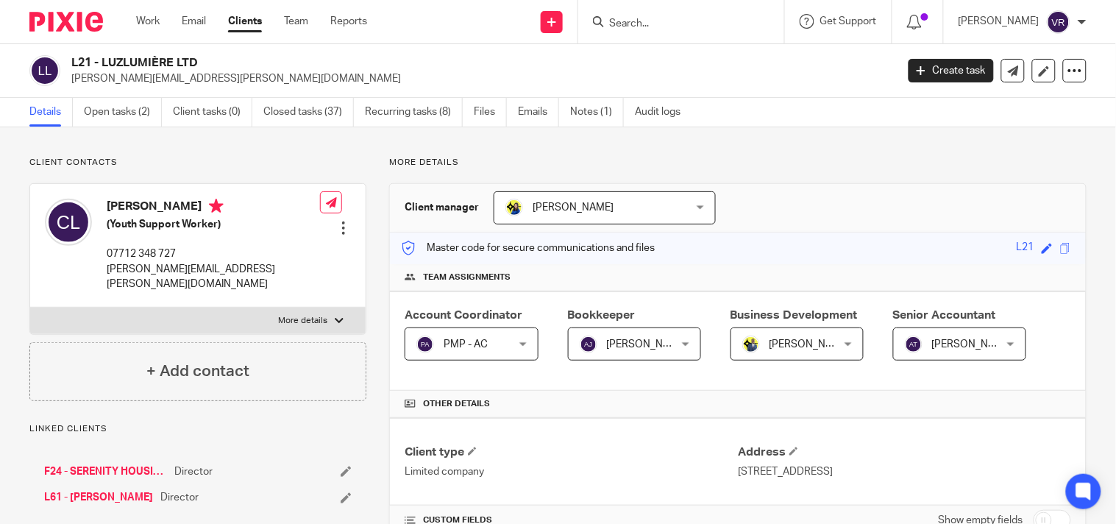
click at [684, 21] on input "Search" at bounding box center [674, 24] width 132 height 13
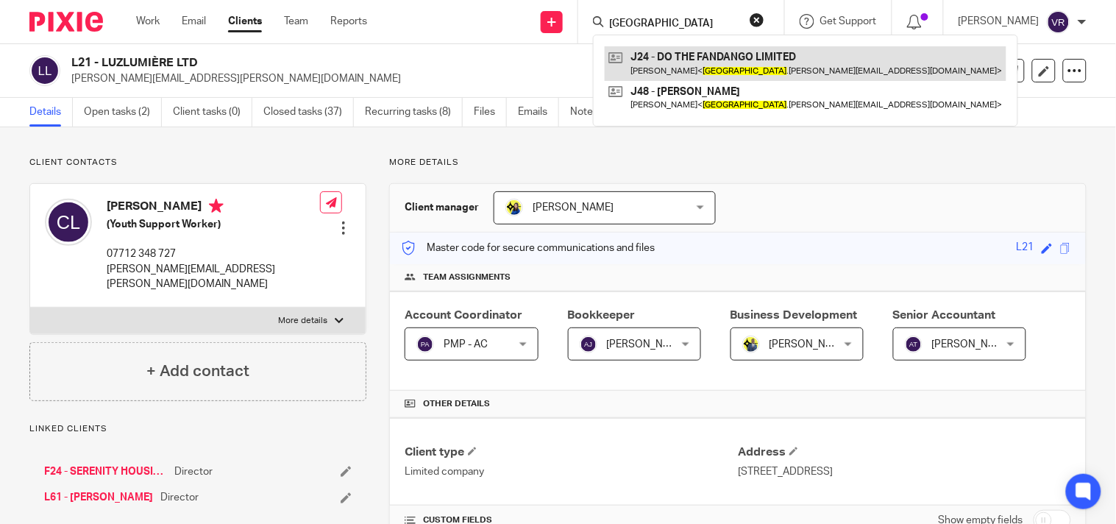
type input "Tokio"
click at [703, 60] on link at bounding box center [806, 63] width 402 height 34
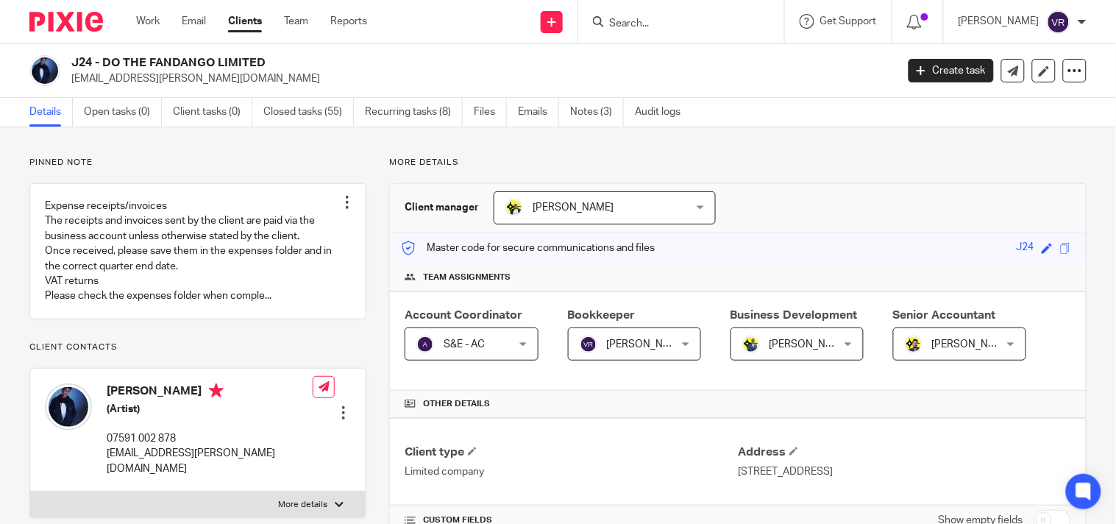
drag, startPoint x: 101, startPoint y: 60, endPoint x: 297, endPoint y: 64, distance: 195.7
click at [297, 64] on h2 "J24 - DO THE FANDANGO LIMITED" at bounding box center [397, 62] width 652 height 15
copy h2 "DO THE FANDANGO LIMITED"
click at [680, 53] on div "J24 - DO THE FANDANGO LIMITED tokio.myers@gmail.com Create task Update from Com…" at bounding box center [558, 71] width 1116 height 54
click at [678, 24] on input "Search" at bounding box center [674, 24] width 132 height 13
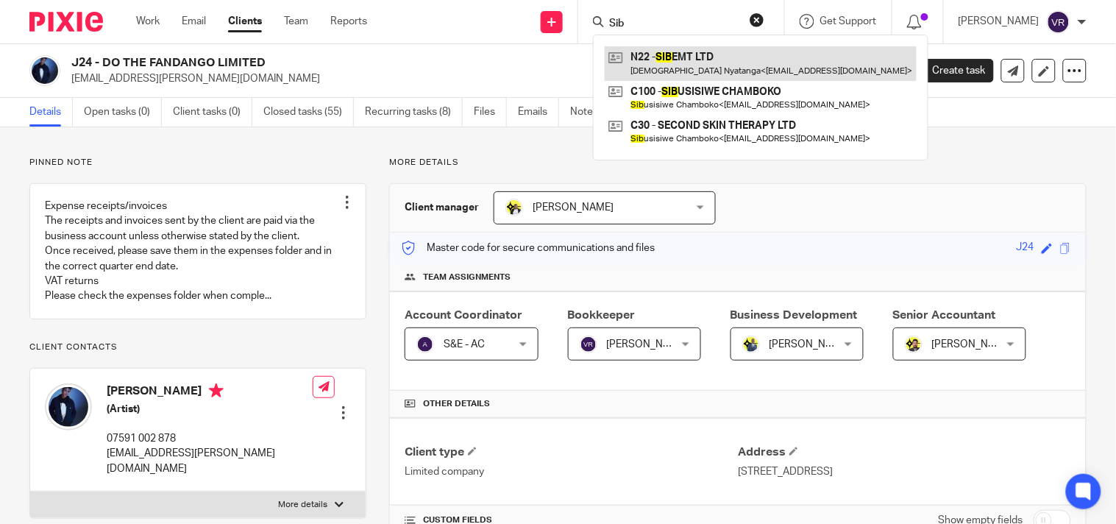
type input "Sib"
click at [740, 60] on link at bounding box center [761, 63] width 312 height 34
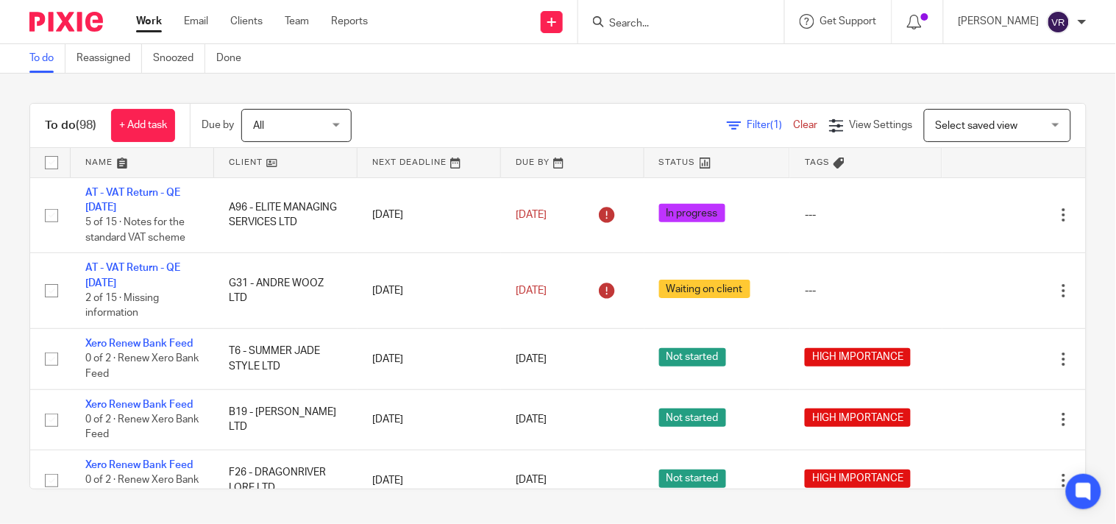
click at [679, 21] on input "Search" at bounding box center [674, 24] width 132 height 13
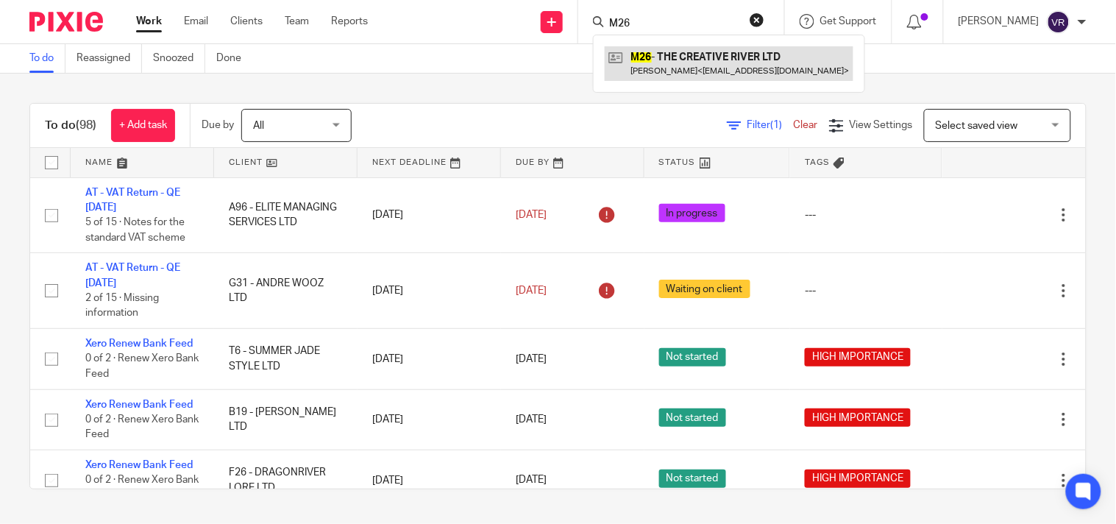
type input "M26"
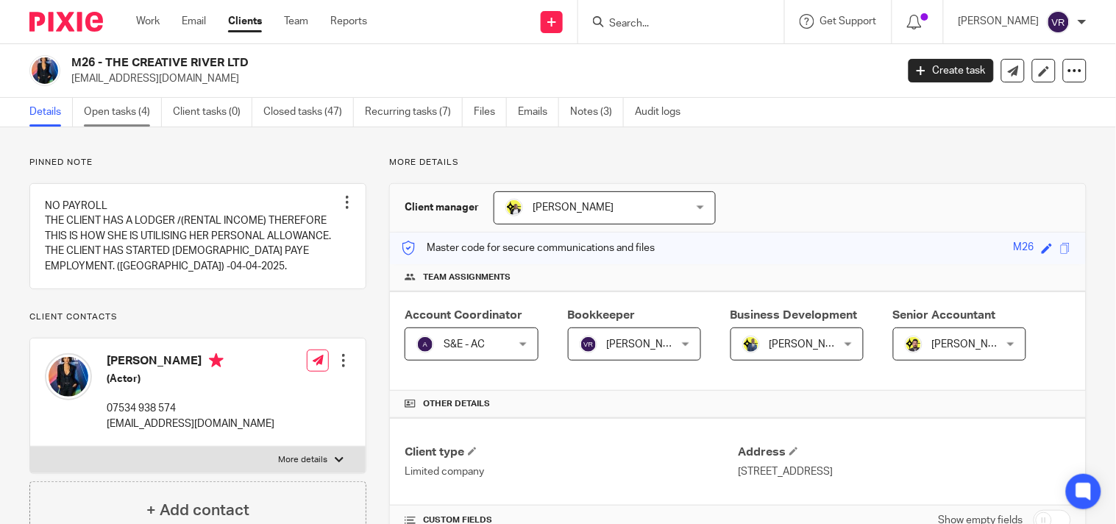
click at [110, 115] on link "Open tasks (4)" at bounding box center [123, 112] width 78 height 29
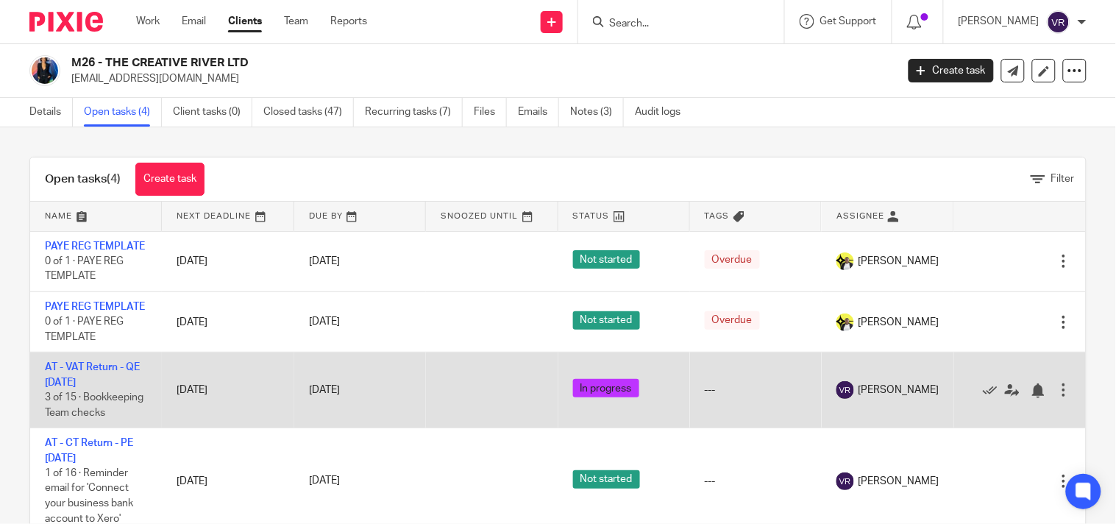
scroll to position [52, 0]
click at [103, 362] on link "AT - VAT Return - QE [DATE]" at bounding box center [92, 374] width 95 height 25
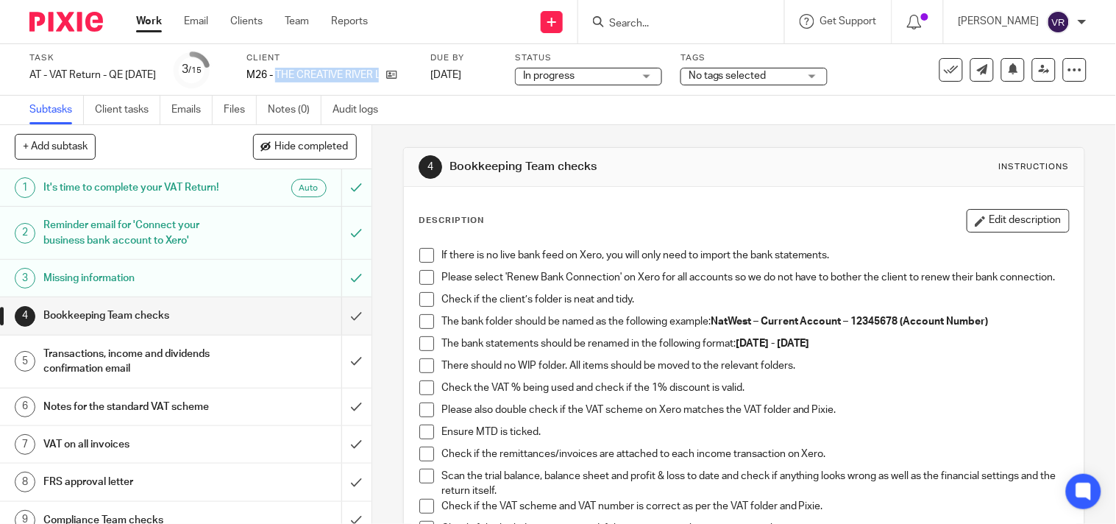
drag, startPoint x: 296, startPoint y: 71, endPoint x: 432, endPoint y: 86, distance: 136.2
click at [412, 86] on div "Client M26 - THE CREATIVE RIVER LTD" at bounding box center [328, 69] width 165 height 35
copy div "THE CREATIVE RIVER LTD"
click at [656, 119] on div "Subtasks Client tasks Emails Files Notes (0) Audit logs" at bounding box center [558, 110] width 1116 height 29
click at [397, 75] on icon at bounding box center [391, 74] width 11 height 11
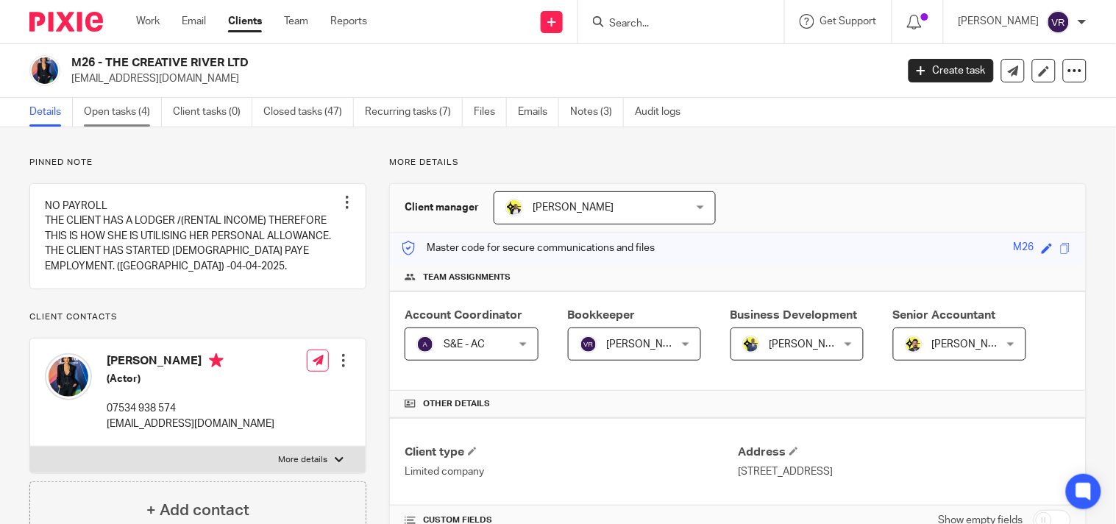
click at [124, 115] on link "Open tasks (4)" at bounding box center [123, 112] width 78 height 29
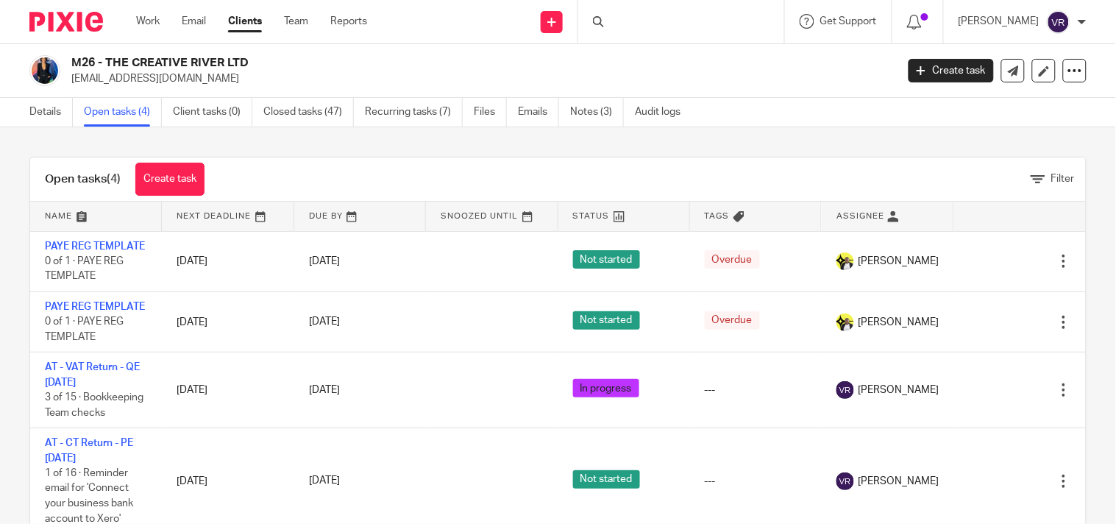
click at [60, 118] on link "Details" at bounding box center [50, 112] width 43 height 29
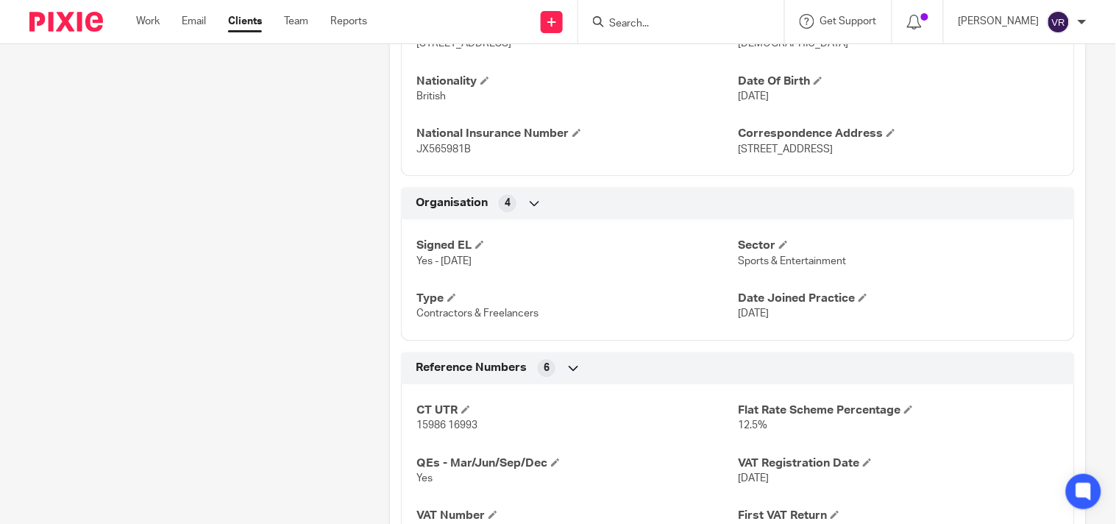
scroll to position [817, 0]
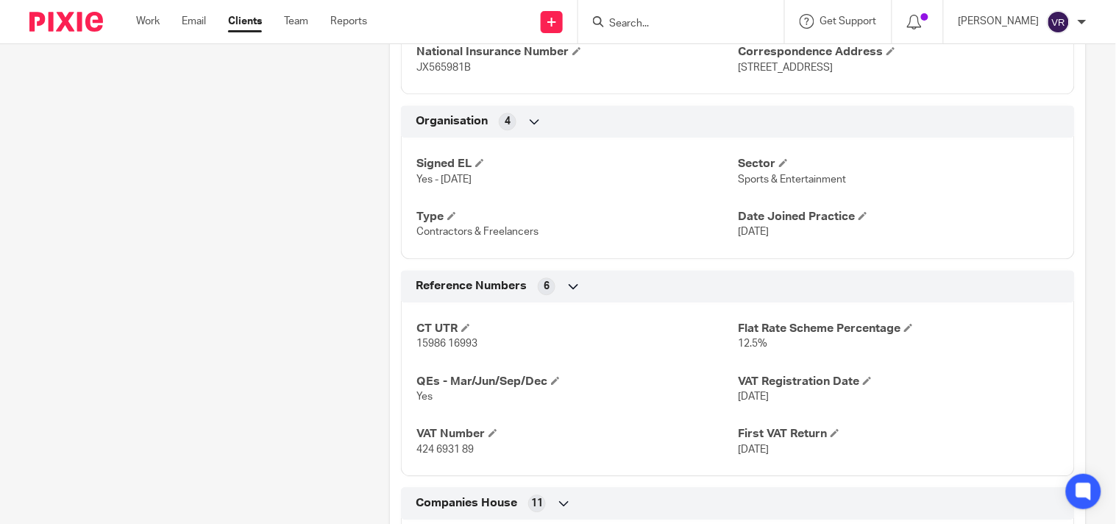
drag, startPoint x: 210, startPoint y: 235, endPoint x: 335, endPoint y: 158, distance: 146.3
click at [210, 235] on div "Pinned note NO PAYROLL THE CLIENT HAS A LODGER /(RENTAL INCOME) THEREFORE THIS …" at bounding box center [187, 145] width 360 height 1611
click at [656, 19] on input "Search" at bounding box center [674, 24] width 132 height 13
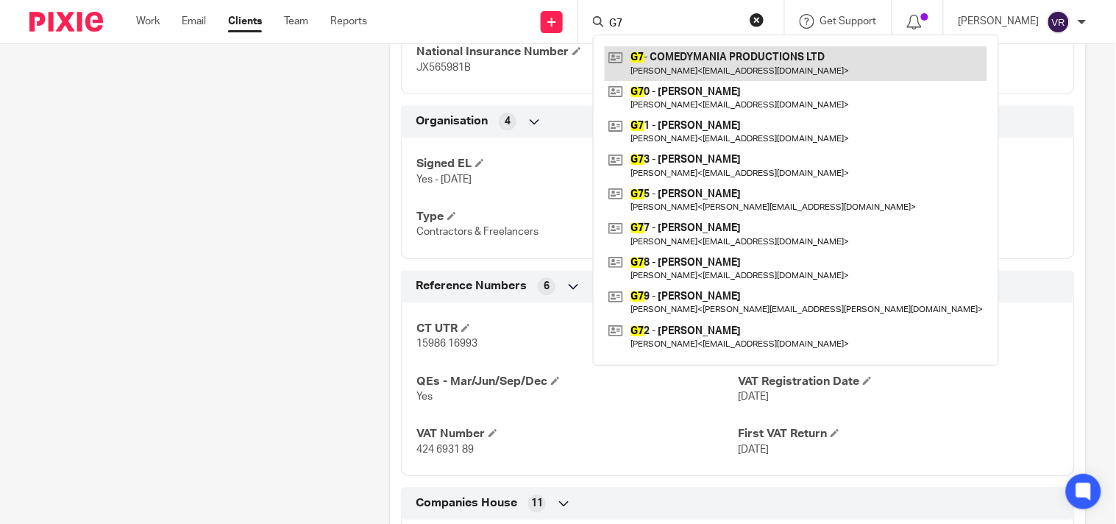
type input "G7"
click at [730, 56] on link at bounding box center [796, 63] width 382 height 34
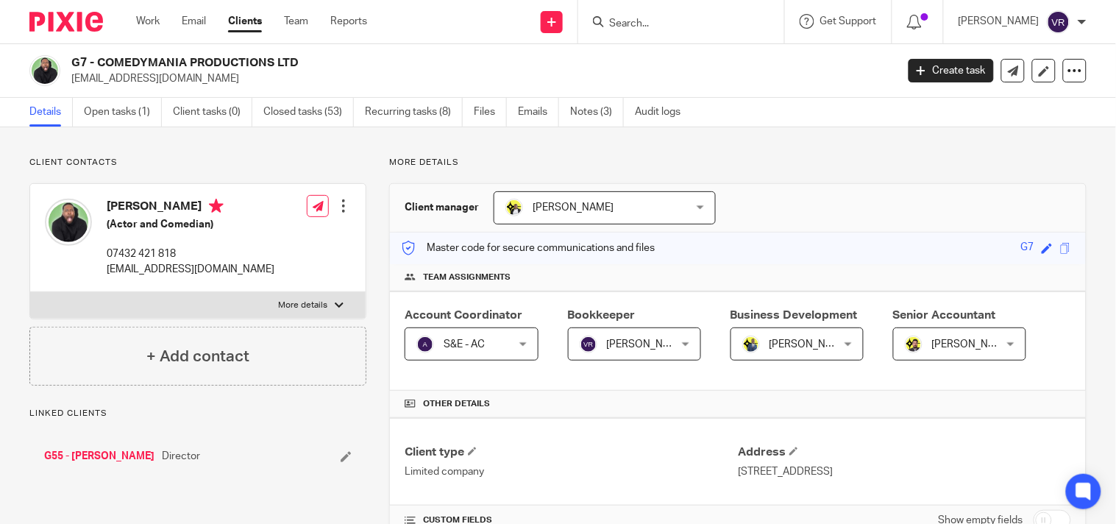
drag, startPoint x: 98, startPoint y: 57, endPoint x: 319, endPoint y: 60, distance: 221.4
click at [319, 60] on h2 "G7 - COMEDYMANIA PRODUCTIONS LTD" at bounding box center [397, 62] width 652 height 15
copy h2 "COMEDYMANIA PRODUCTIONS LTD"
click at [799, 163] on p "More details" at bounding box center [737, 163] width 697 height 12
click at [663, 23] on input "Search" at bounding box center [674, 24] width 132 height 13
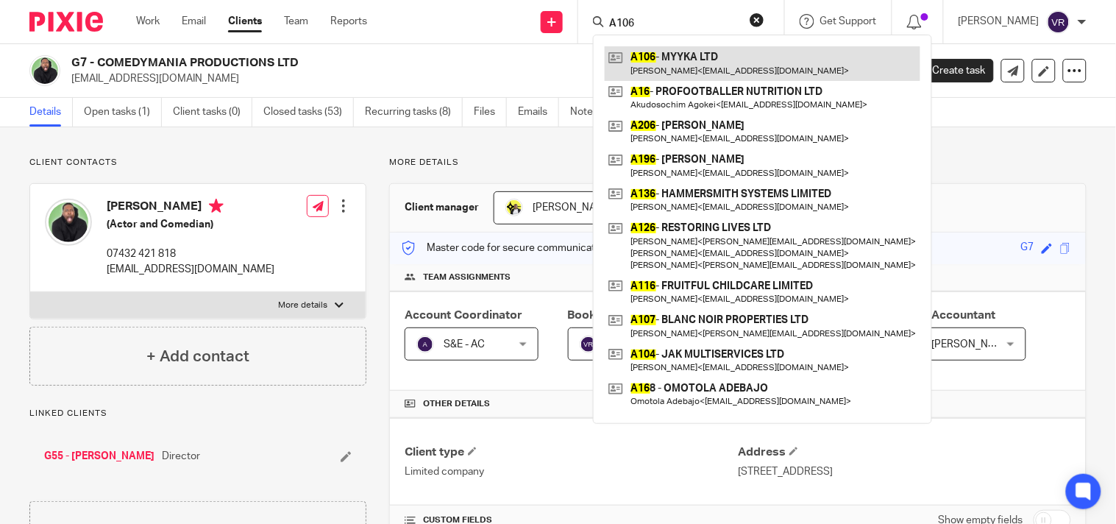
type input "A106"
click at [719, 51] on link at bounding box center [763, 63] width 316 height 34
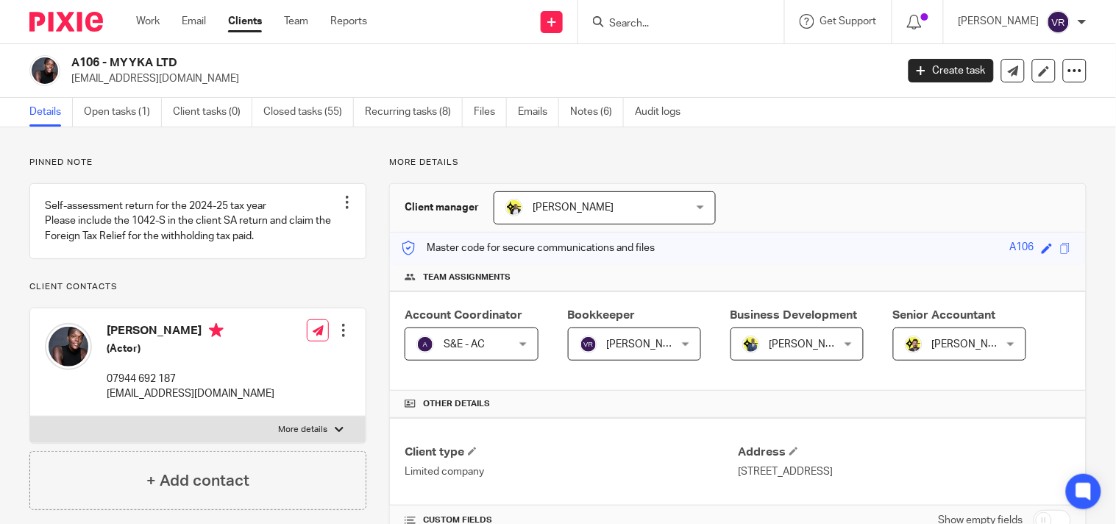
click at [692, 20] on input "Search" at bounding box center [674, 24] width 132 height 13
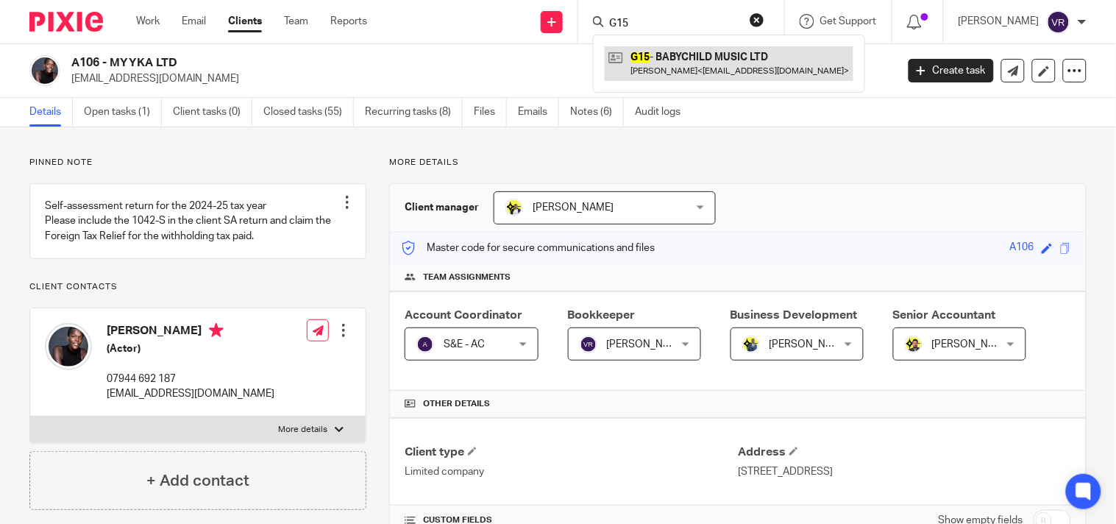
type input "G15"
click at [738, 68] on link at bounding box center [729, 63] width 249 height 34
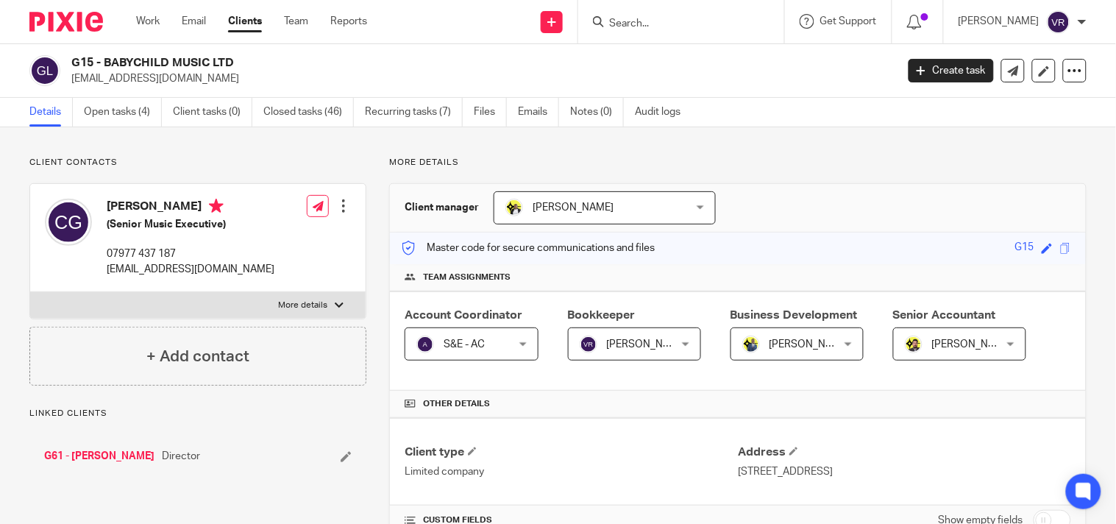
drag, startPoint x: 101, startPoint y: 60, endPoint x: 243, endPoint y: 60, distance: 141.9
click at [243, 60] on h2 "G15 - BABYCHILD MUSIC LTD" at bounding box center [397, 62] width 652 height 15
click at [107, 60] on h2 "G15 - BABYCHILD MUSIC LTD" at bounding box center [397, 62] width 652 height 15
drag, startPoint x: 107, startPoint y: 60, endPoint x: 249, endPoint y: 60, distance: 141.9
click at [249, 60] on h2 "G15 - BABYCHILD MUSIC LTD" at bounding box center [397, 62] width 652 height 15
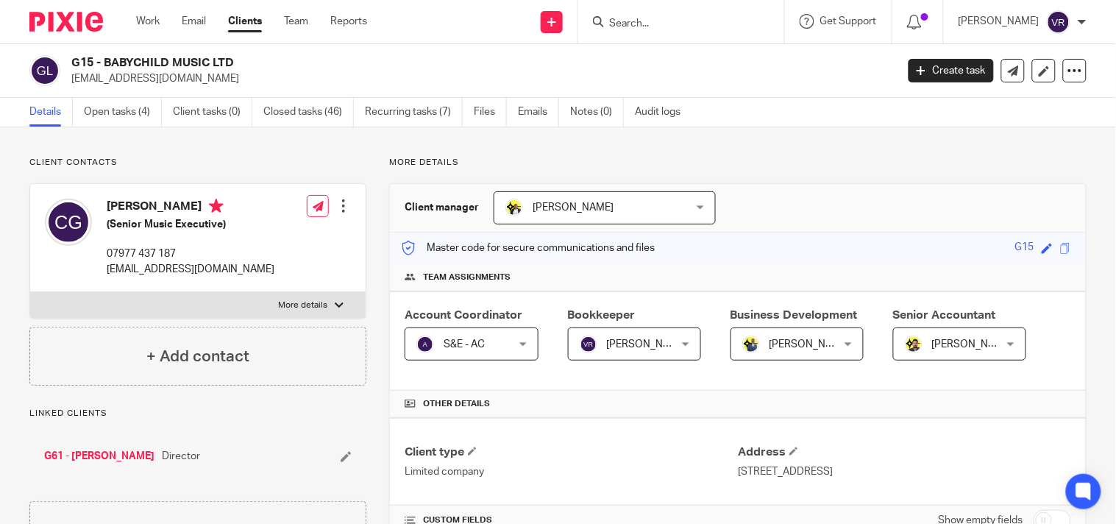
click at [712, 23] on input "Search" at bounding box center [674, 24] width 132 height 13
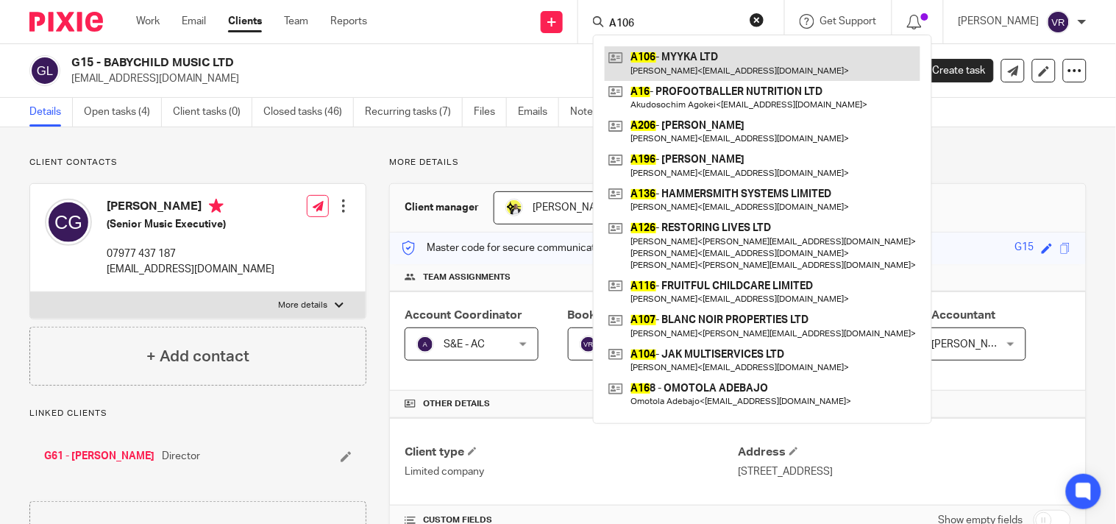
type input "A106"
click at [711, 60] on link at bounding box center [763, 63] width 316 height 34
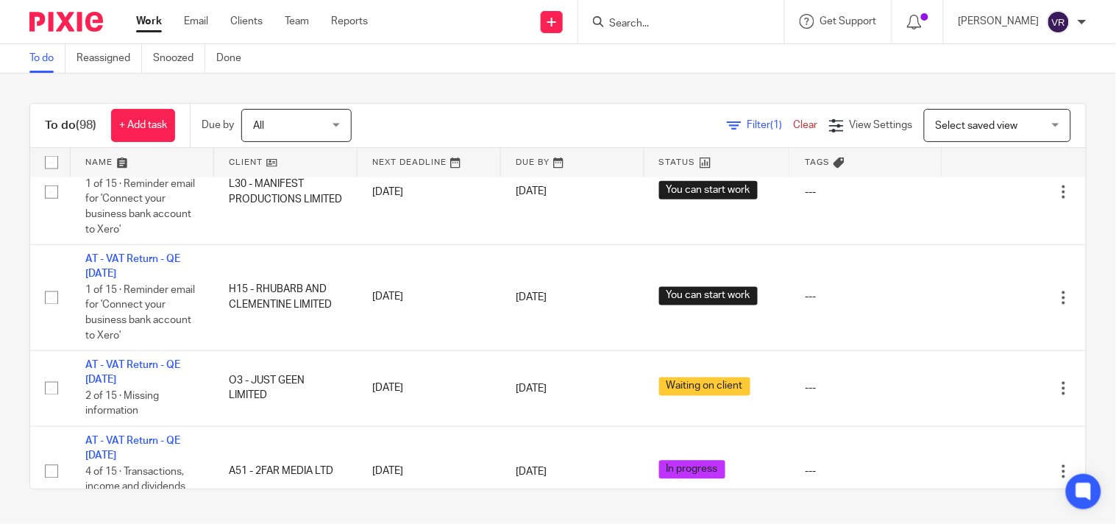
scroll to position [3513, 0]
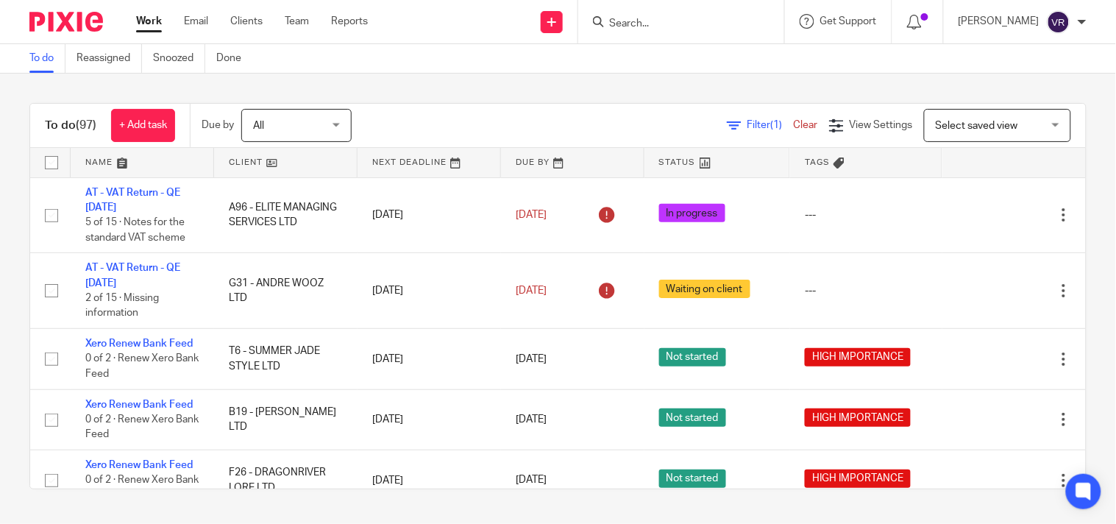
click at [637, 81] on div "To do (97) + Add task Due by All All Today Tomorrow This week Next week This mo…" at bounding box center [558, 296] width 1116 height 445
click at [960, 76] on div "To do (97) + Add task Due by All All Today Tomorrow This week Next week This mo…" at bounding box center [558, 296] width 1116 height 445
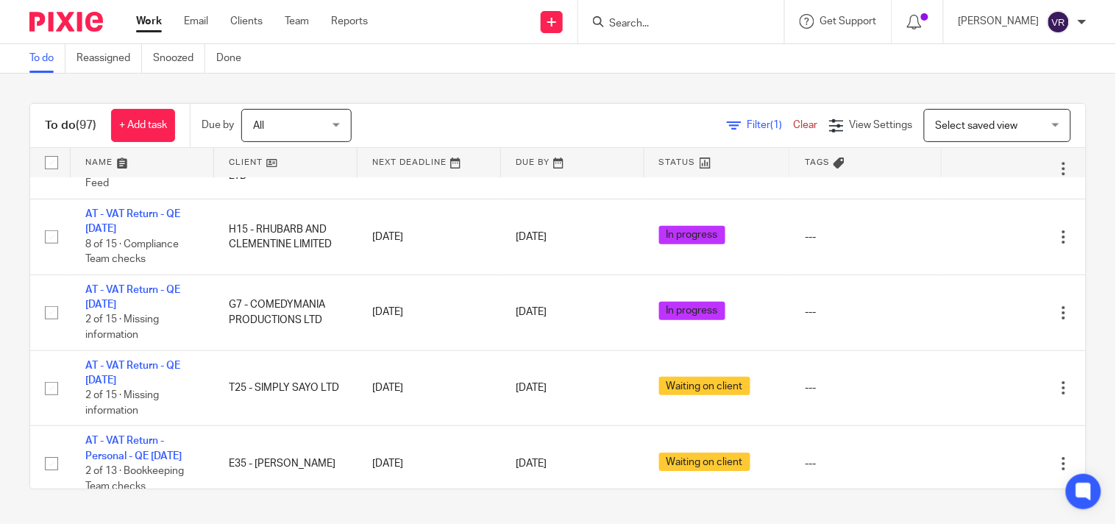
scroll to position [1307, 0]
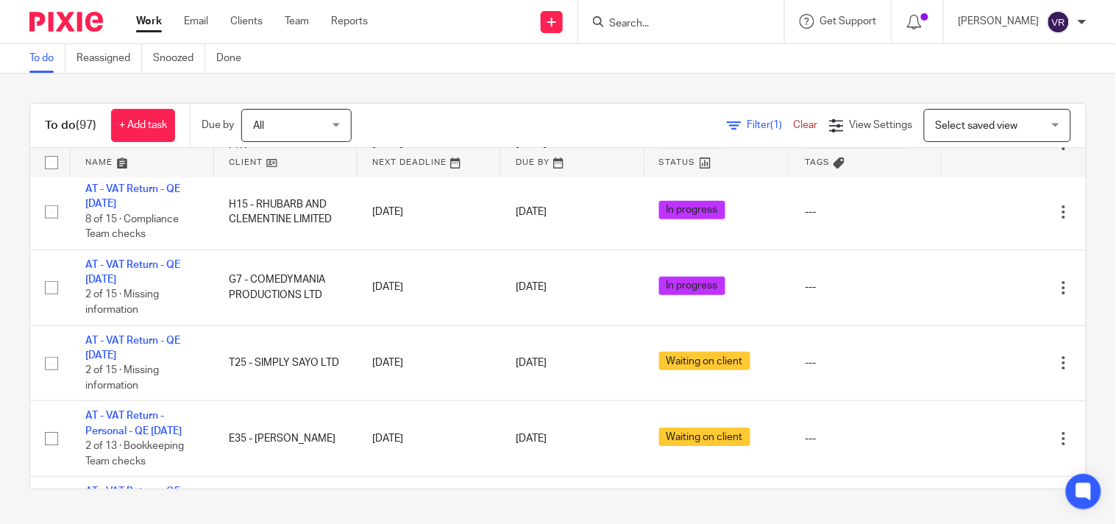
click at [471, 83] on div "To do (97) + Add task Due by All All Today Tomorrow This week Next week This mo…" at bounding box center [558, 296] width 1116 height 445
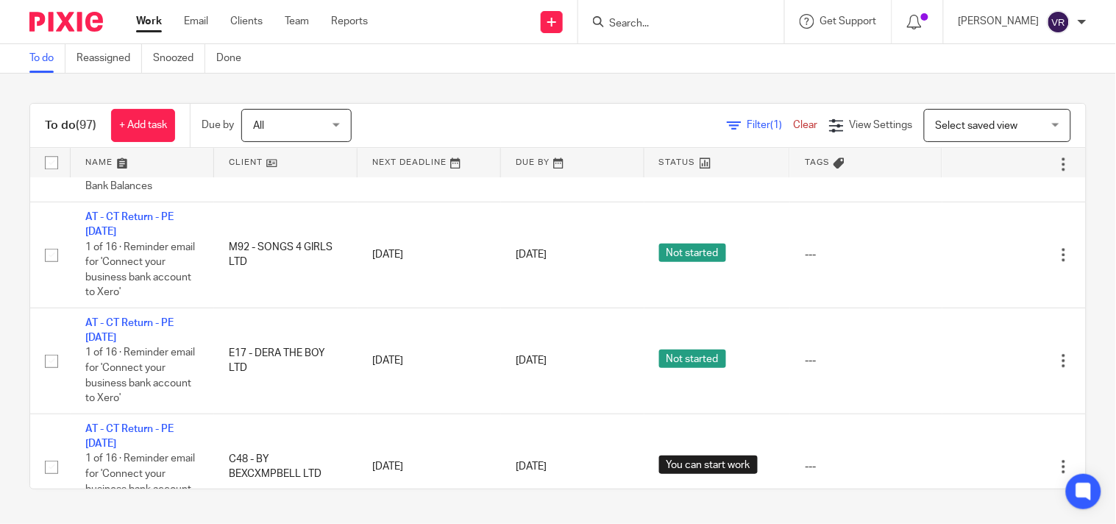
scroll to position [3837, 0]
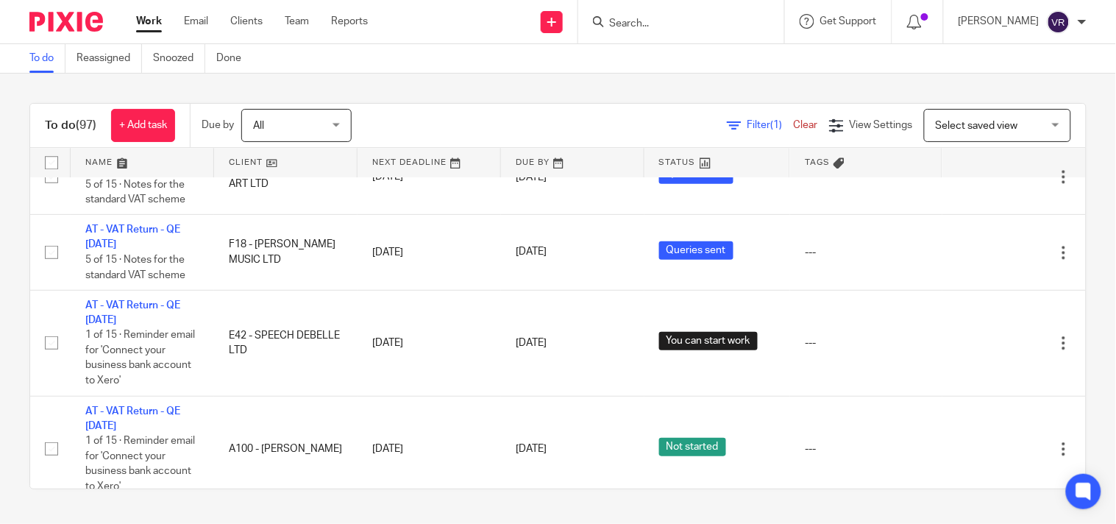
click at [1011, 67] on div "To do Reassigned Snoozed Done" at bounding box center [558, 58] width 1116 height 29
click at [699, 62] on div "To do Reassigned Snoozed Done" at bounding box center [558, 58] width 1116 height 29
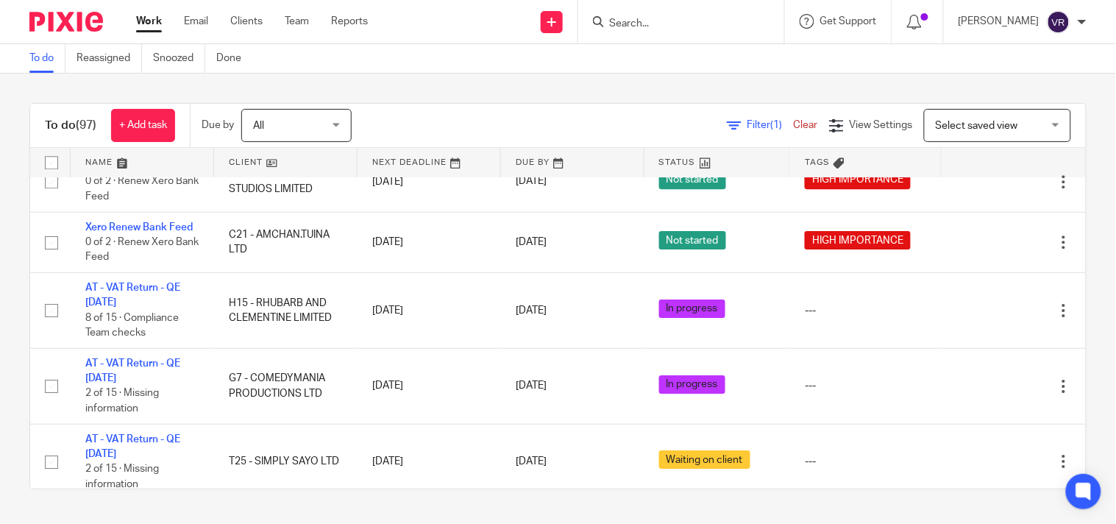
scroll to position [4281, 0]
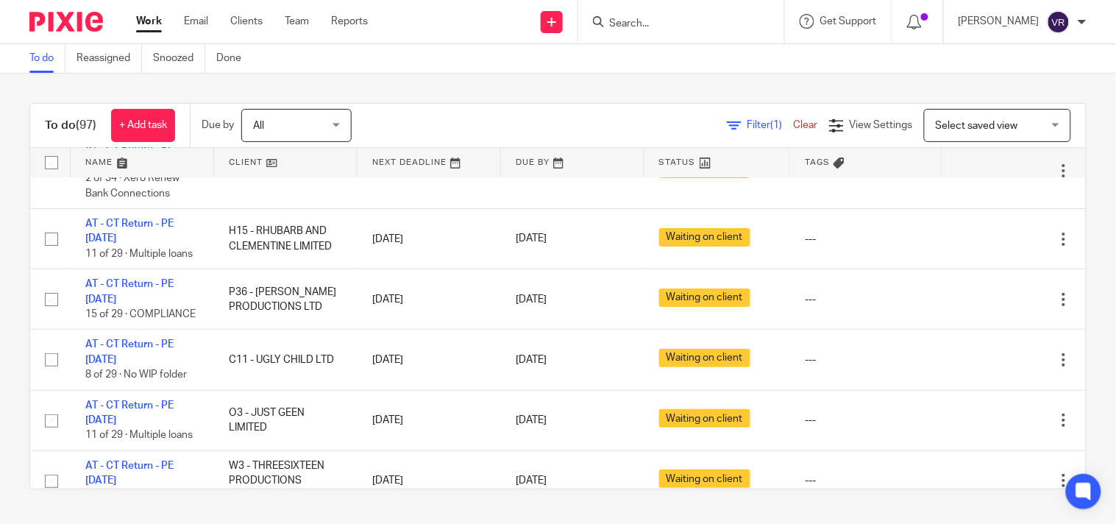
click at [708, 19] on input "Search" at bounding box center [674, 24] width 132 height 13
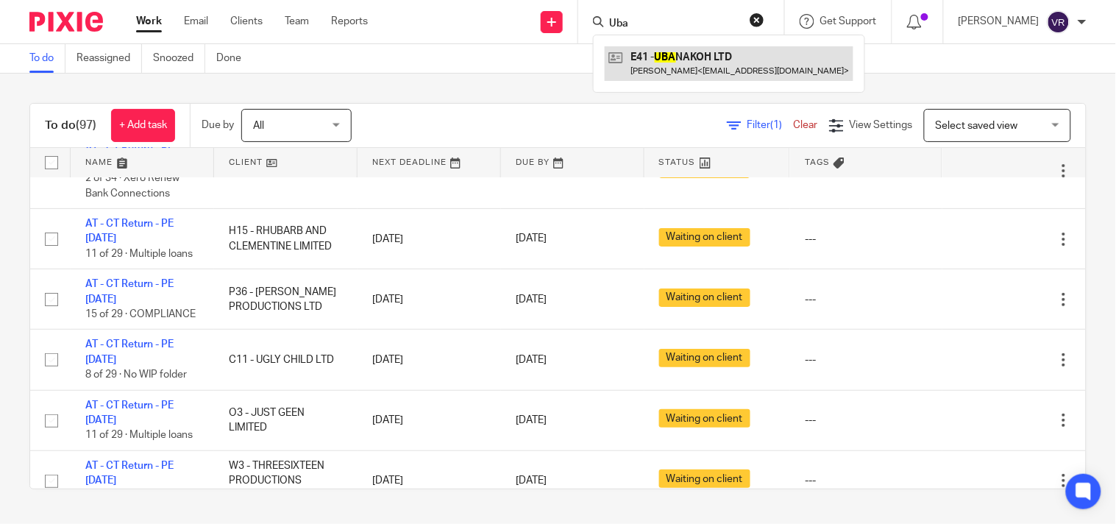
type input "Uba"
click at [706, 49] on link at bounding box center [729, 63] width 249 height 34
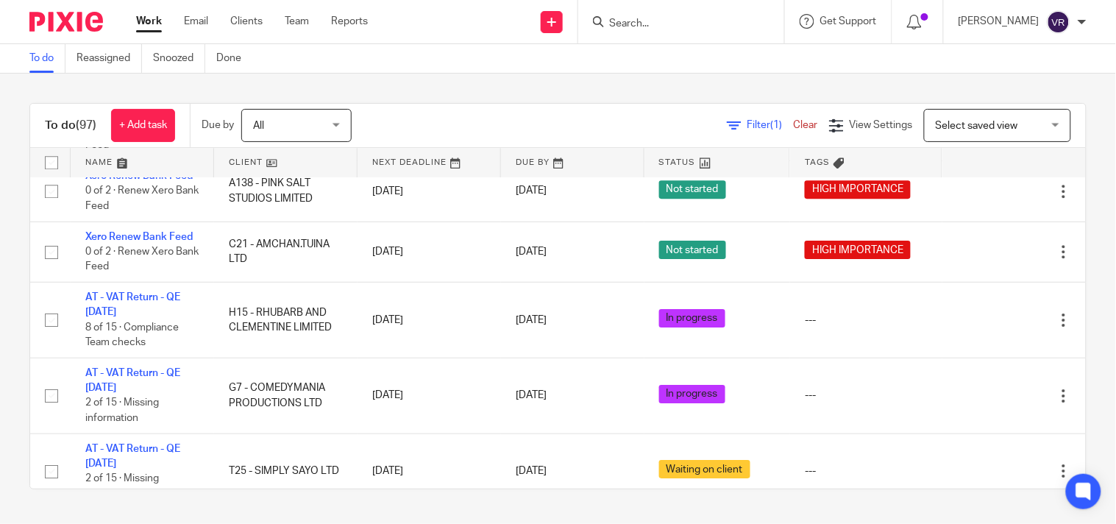
scroll to position [1225, 0]
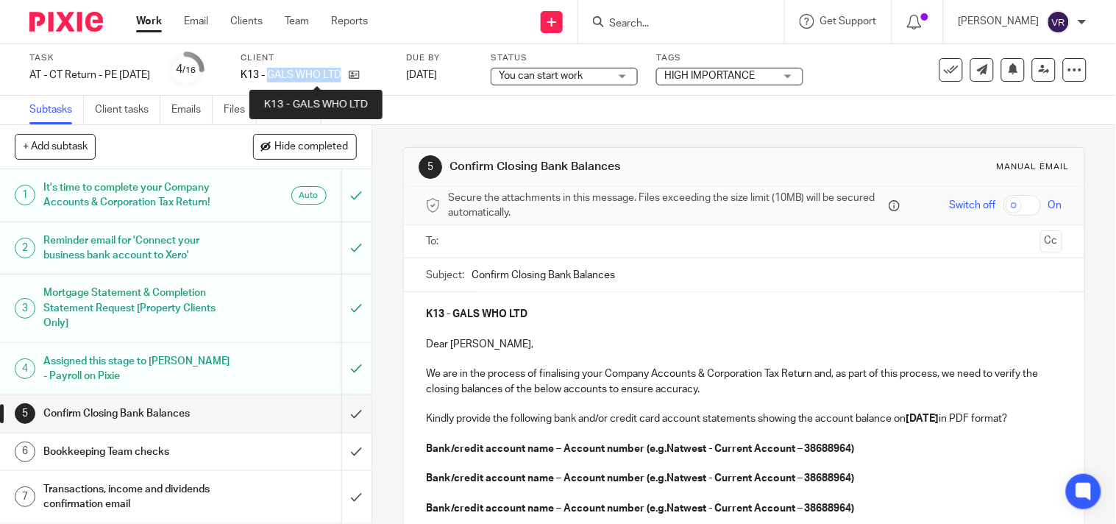
drag, startPoint x: 316, startPoint y: 74, endPoint x: 364, endPoint y: 76, distance: 47.9
click at [341, 76] on p "K13 - GALS WHO LTD" at bounding box center [291, 75] width 101 height 15
copy p "GALS WHO LTD"
drag, startPoint x: 707, startPoint y: 101, endPoint x: 695, endPoint y: 91, distance: 15.2
click at [706, 100] on div "Subtasks Client tasks Emails Files Notes (1) Audit logs" at bounding box center [558, 110] width 1116 height 29
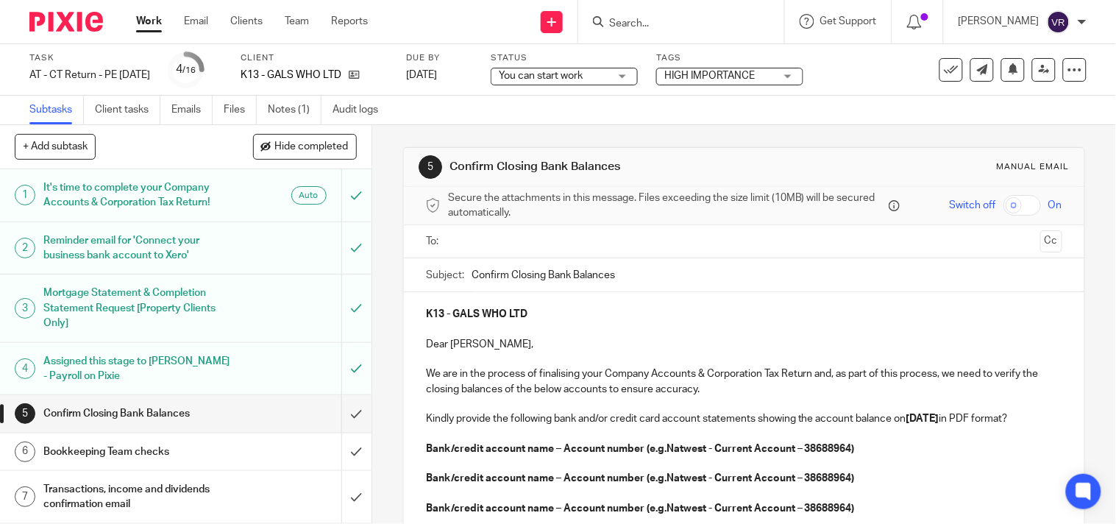
click at [467, 100] on div "Subtasks Client tasks Emails Files Notes (1) Audit logs" at bounding box center [558, 110] width 1116 height 29
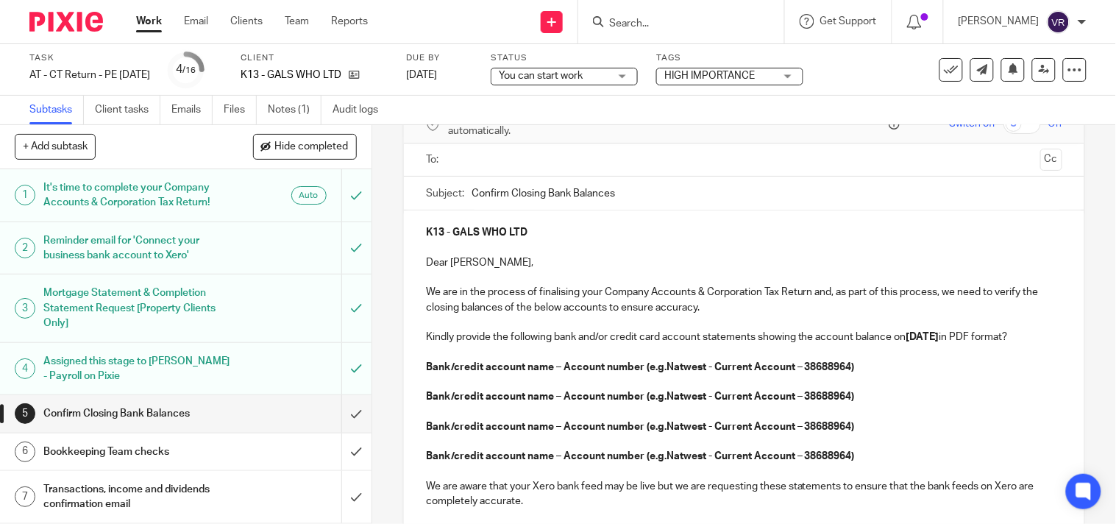
scroll to position [163, 0]
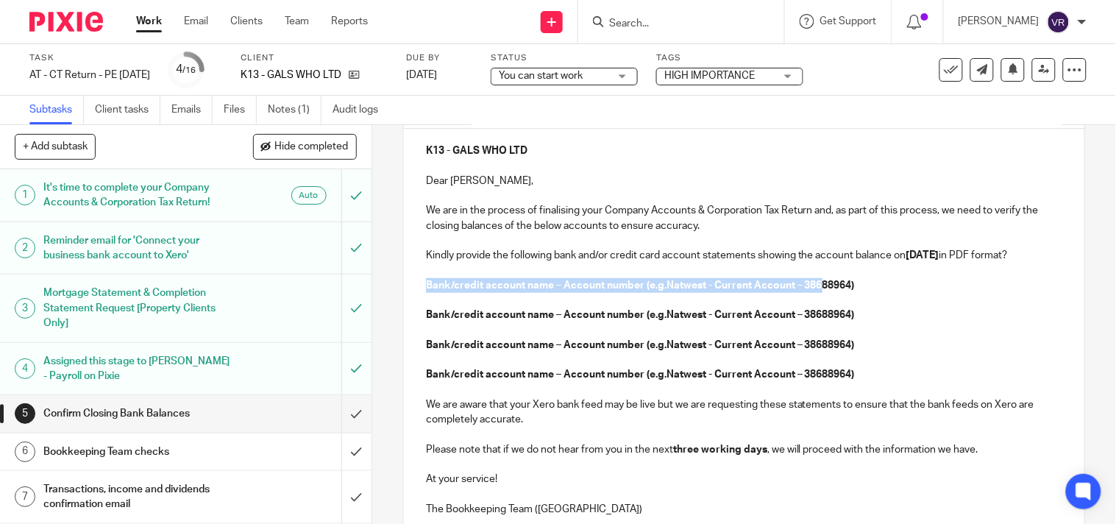
drag, startPoint x: 418, startPoint y: 296, endPoint x: 818, endPoint y: 307, distance: 400.2
click at [818, 307] on div "K13 - GALS WHO LTD Dear Brontë, We are in the process of finalising your Compan…" at bounding box center [744, 328] width 680 height 399
drag, startPoint x: 852, startPoint y: 299, endPoint x: 430, endPoint y: 291, distance: 421.5
click at [430, 291] on div "K13 - GALS WHO LTD Dear Brontë, We are in the process of finalising your Compan…" at bounding box center [744, 328] width 680 height 399
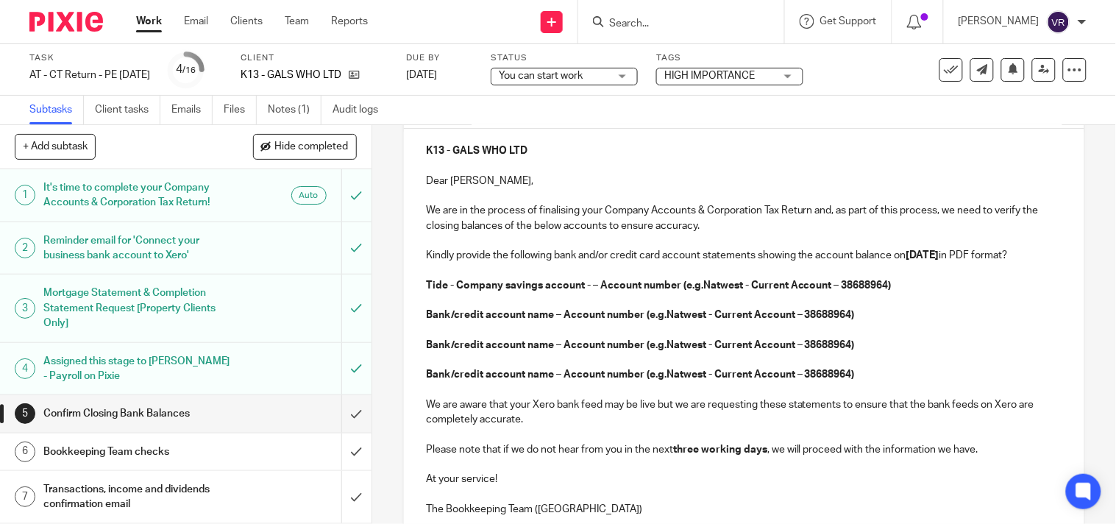
drag, startPoint x: 585, startPoint y: 300, endPoint x: 614, endPoint y: 324, distance: 38.1
click at [585, 291] on strong "Tide - Company savings account - – Account number (e.g.Natwest - Current Accoun…" at bounding box center [659, 285] width 466 height 10
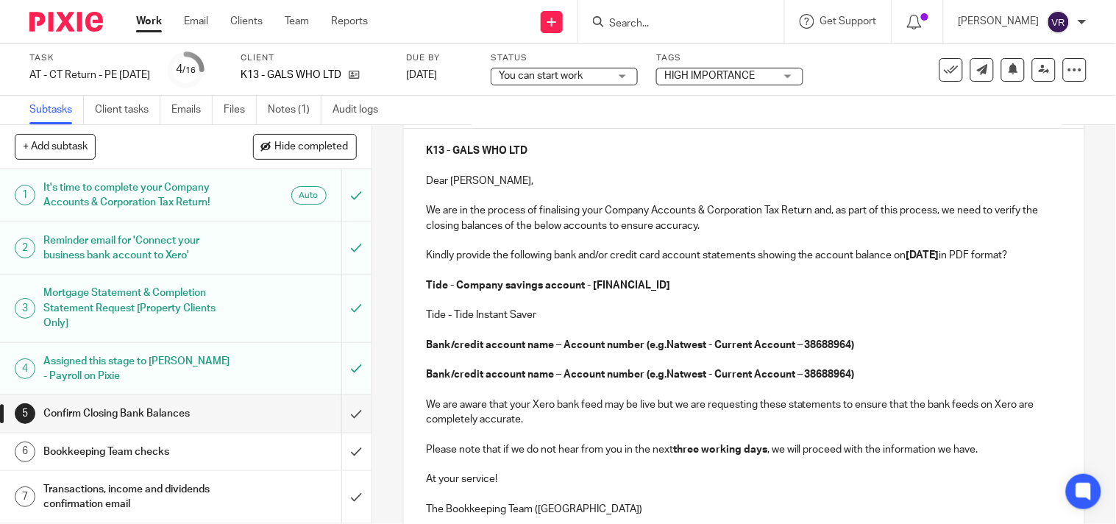
click at [557, 322] on p "Tide - Tide Instant Saver" at bounding box center [744, 314] width 636 height 15
click at [613, 322] on p "Tide - Tide Instant Saver - 27828451" at bounding box center [744, 314] width 636 height 15
click at [419, 349] on div "K13 - GALS WHO LTD Dear Brontë, We are in the process of finalising your Compan…" at bounding box center [744, 328] width 680 height 399
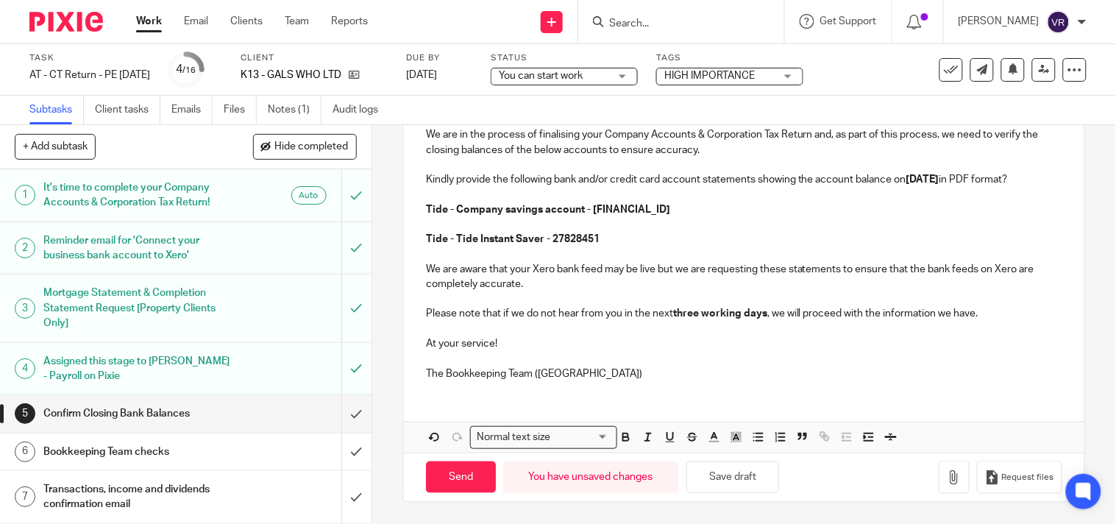
scroll to position [254, 0]
click at [756, 485] on button "Save draft" at bounding box center [732, 477] width 93 height 32
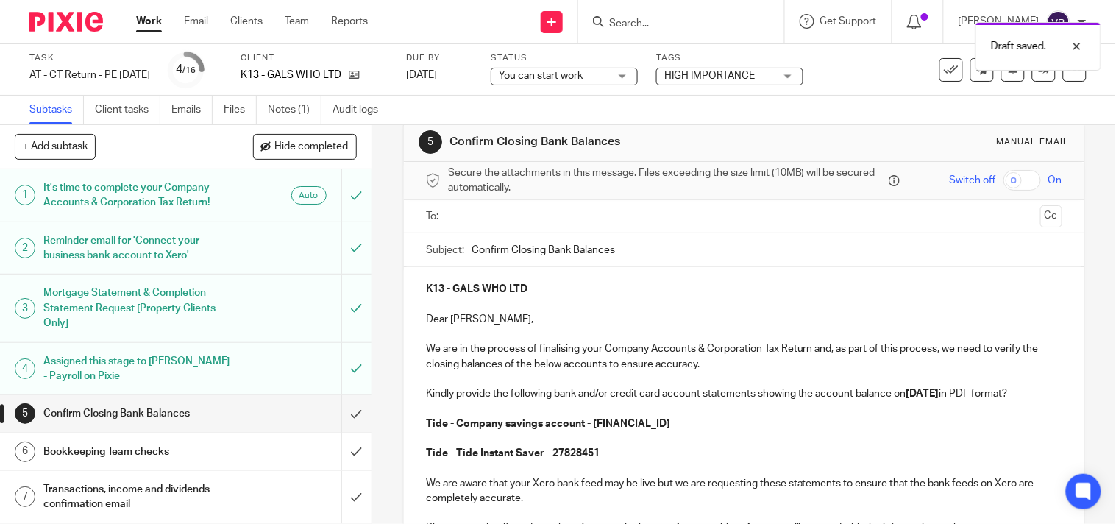
scroll to position [0, 0]
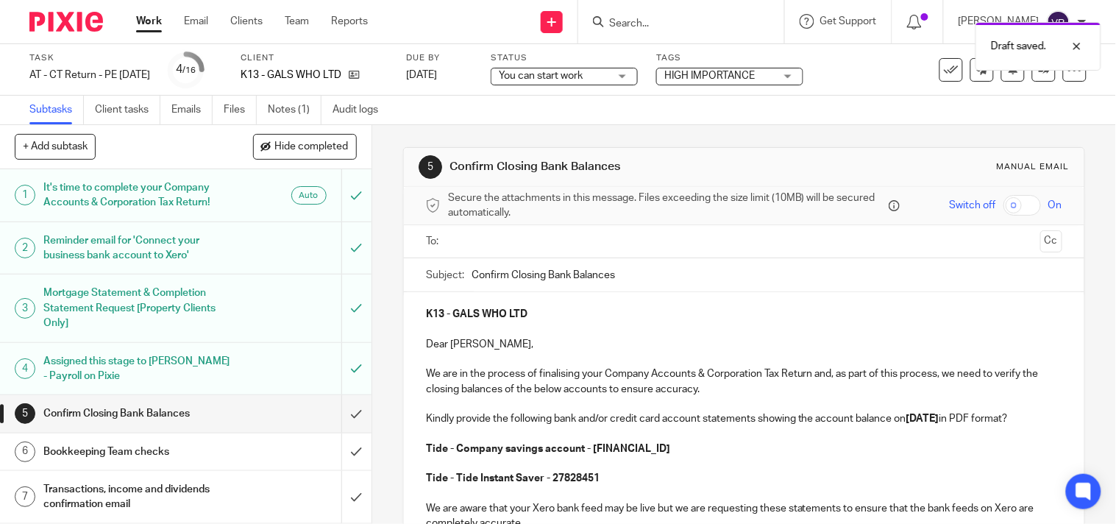
click at [609, 122] on div "Subtasks Client tasks Emails Files Notes (1) Audit logs" at bounding box center [558, 110] width 1116 height 29
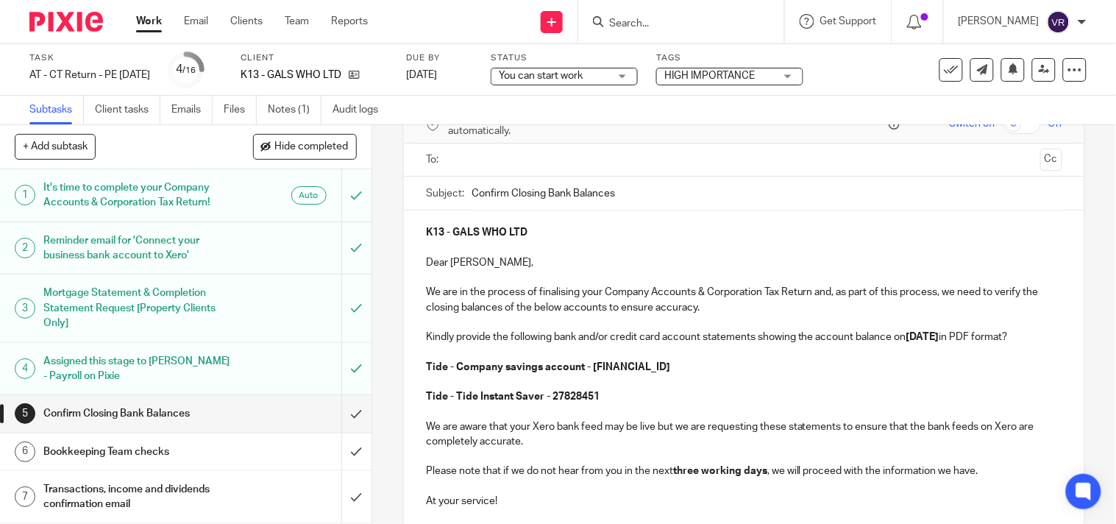
click at [505, 372] on strong "Tide - Company savings account - 23496661" at bounding box center [548, 367] width 244 height 10
click at [652, 418] on p at bounding box center [744, 411] width 636 height 15
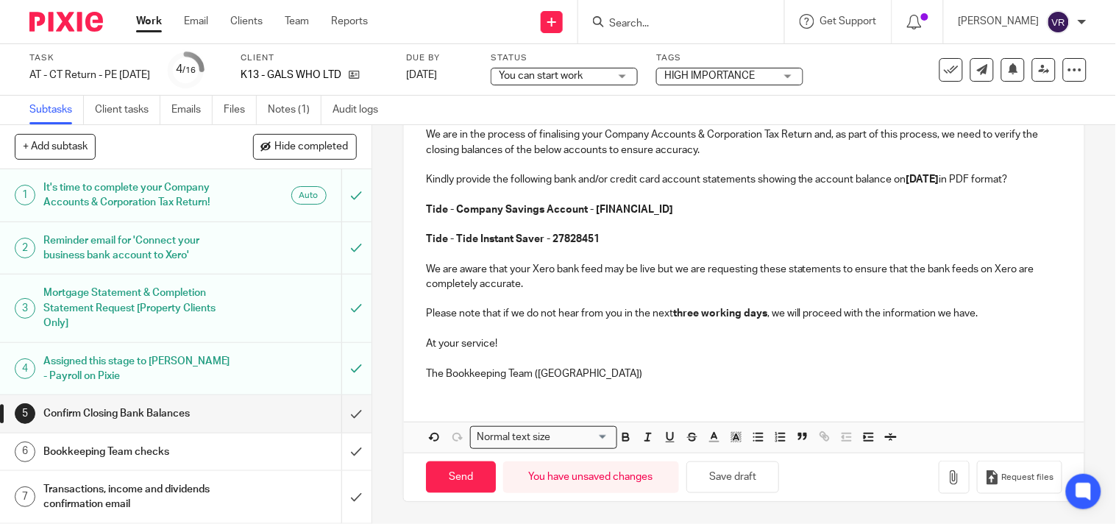
scroll to position [254, 0]
drag, startPoint x: 540, startPoint y: 235, endPoint x: 619, endPoint y: 235, distance: 79.4
click at [619, 235] on p "Tide - Tide Instant Saver - 27828451" at bounding box center [744, 239] width 636 height 15
click at [735, 480] on button "Save draft" at bounding box center [732, 477] width 93 height 32
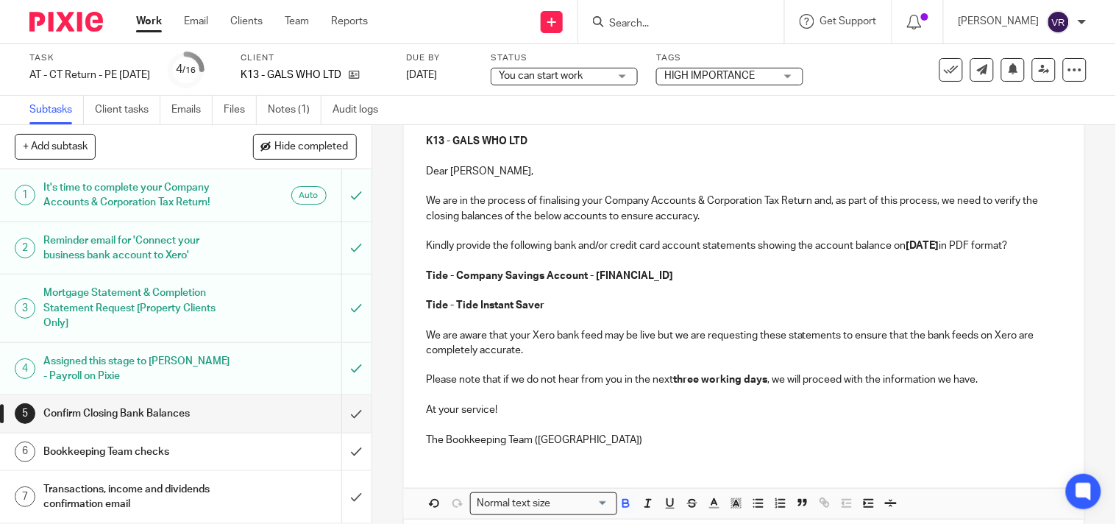
click at [559, 313] on p "Tide - Tide Instant Saver" at bounding box center [744, 305] width 636 height 15
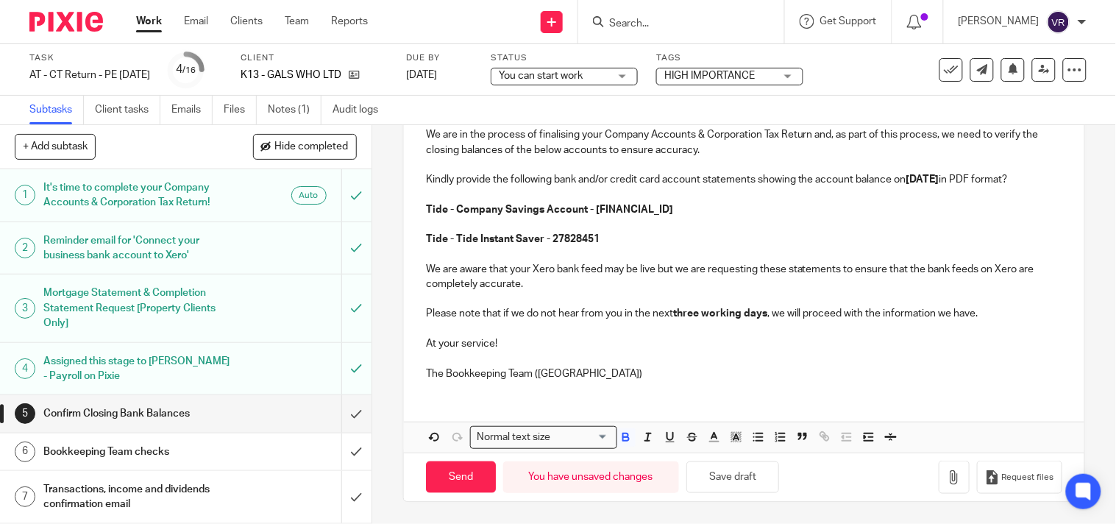
scroll to position [254, 0]
click at [760, 472] on button "Save draft" at bounding box center [732, 477] width 93 height 32
click at [736, 485] on button "Save draft" at bounding box center [732, 477] width 93 height 32
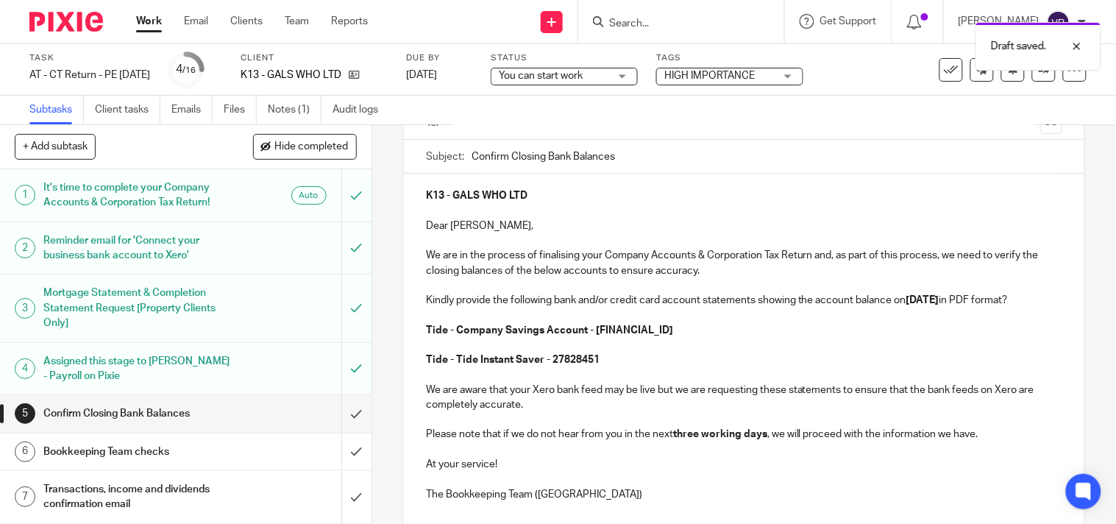
scroll to position [91, 0]
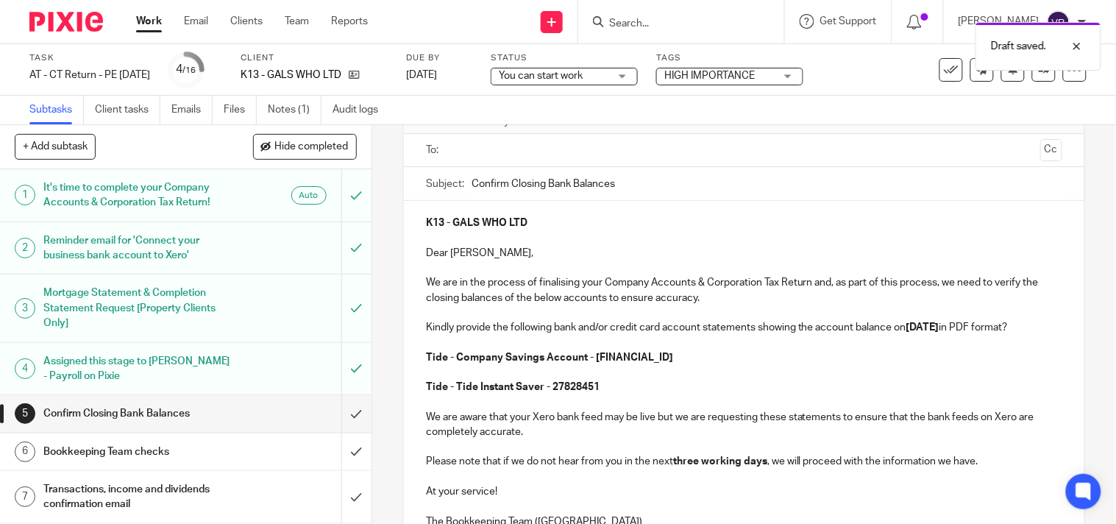
click at [583, 150] on input "text" at bounding box center [743, 150] width 581 height 17
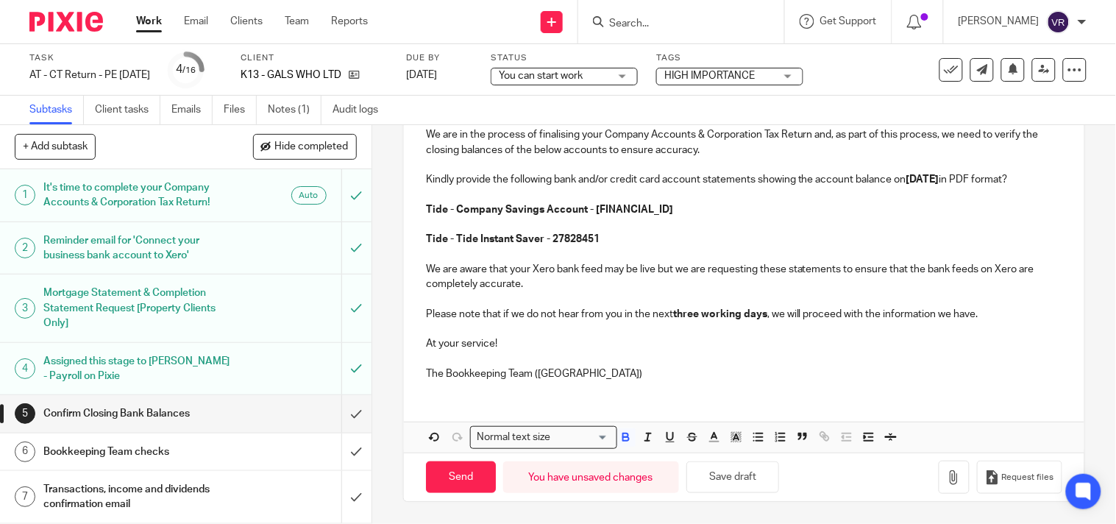
scroll to position [258, 0]
click at [765, 484] on button "Save draft" at bounding box center [732, 477] width 93 height 32
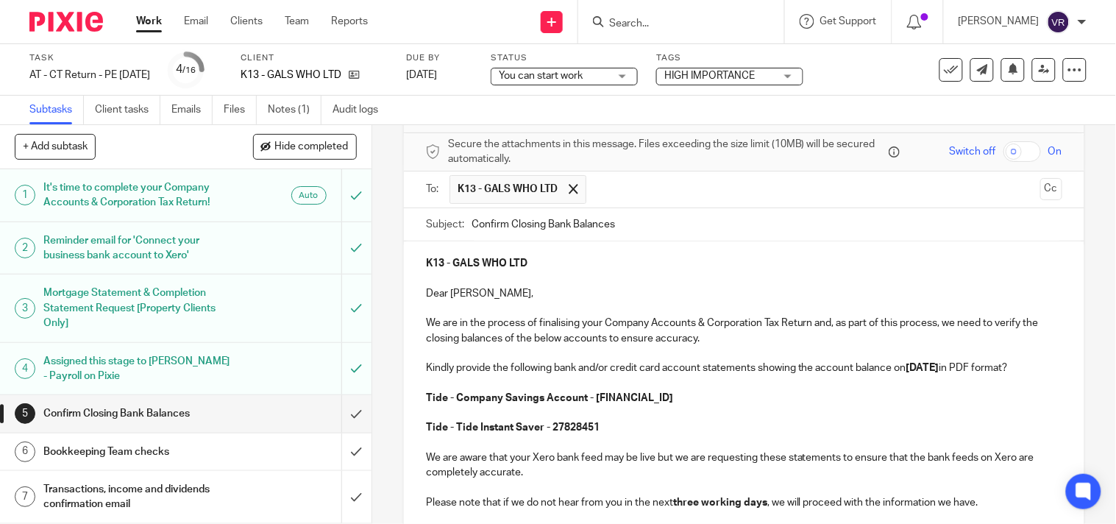
scroll to position [82, 0]
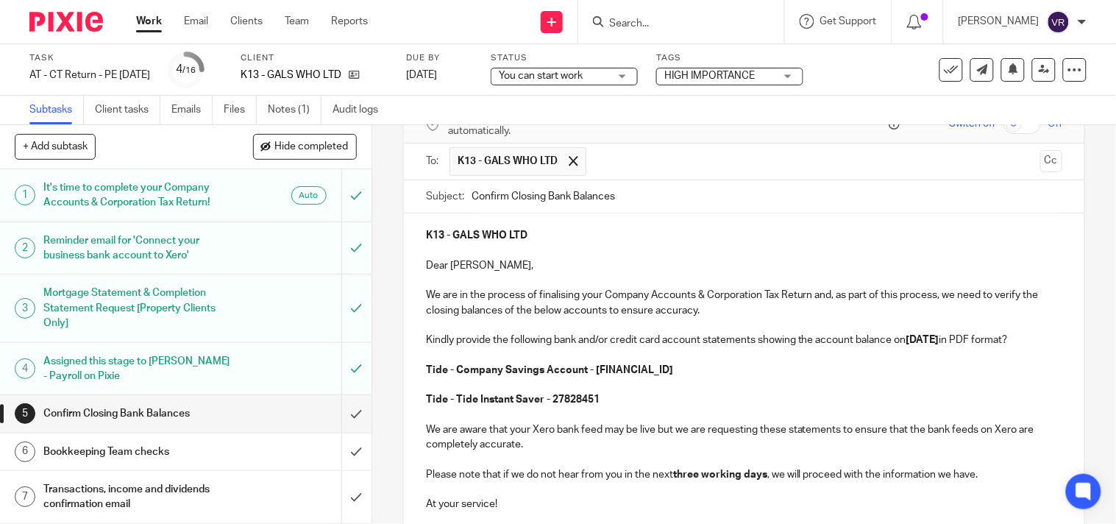
click at [635, 76] on div "You can start work You can start work" at bounding box center [564, 77] width 147 height 18
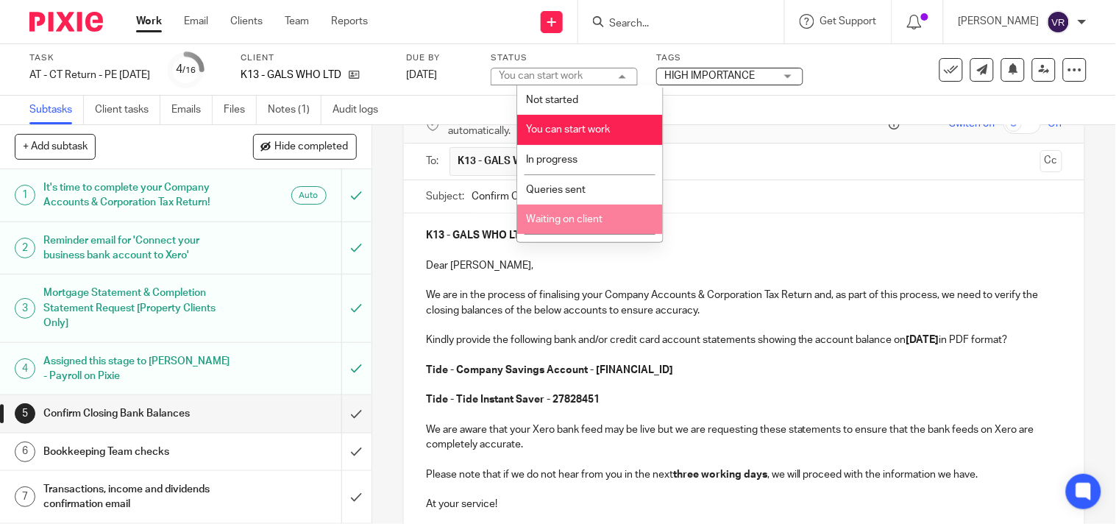
click at [593, 213] on li "Waiting on client" at bounding box center [590, 219] width 146 height 30
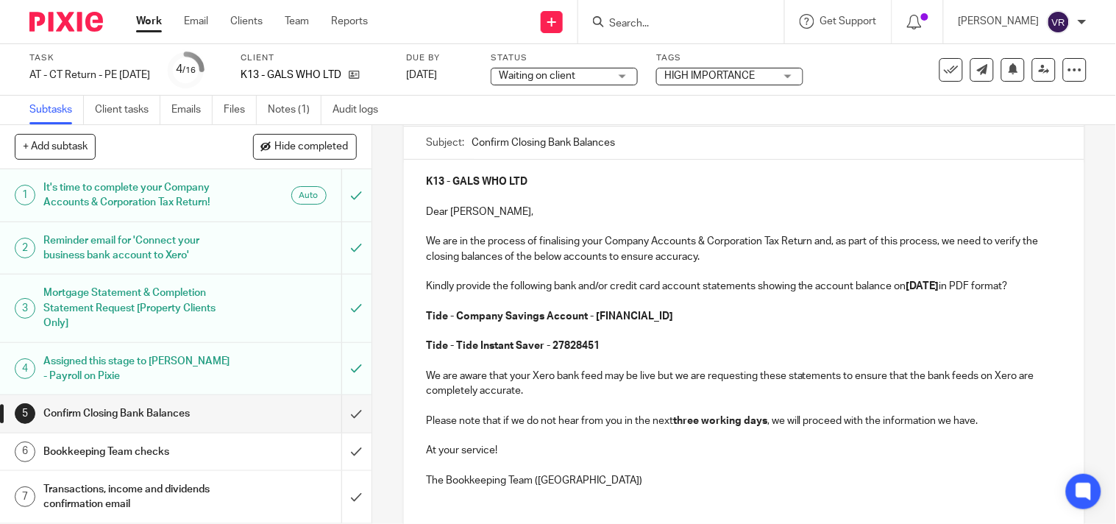
scroll to position [258, 0]
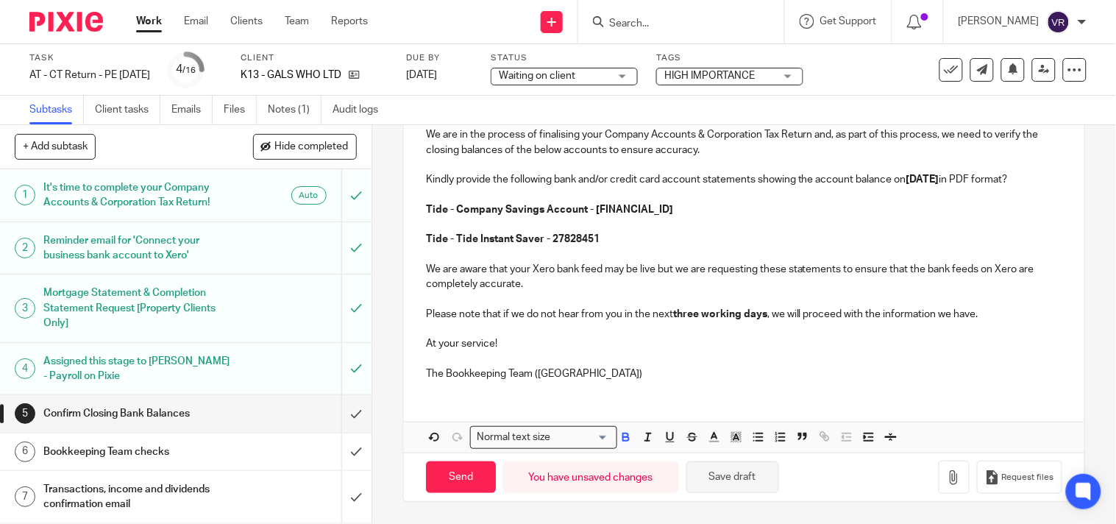
click at [703, 473] on button "Save draft" at bounding box center [732, 477] width 93 height 32
click at [730, 473] on button "Save draft" at bounding box center [732, 477] width 93 height 32
click at [462, 474] on input "Send" at bounding box center [461, 477] width 70 height 32
type input "Sent"
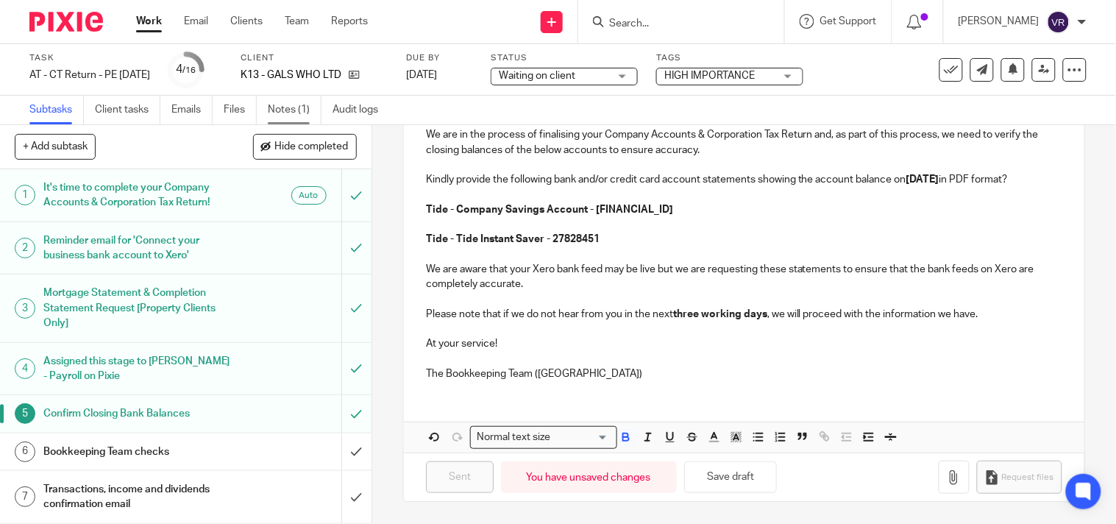
click at [285, 113] on link "Notes (1)" at bounding box center [295, 110] width 54 height 29
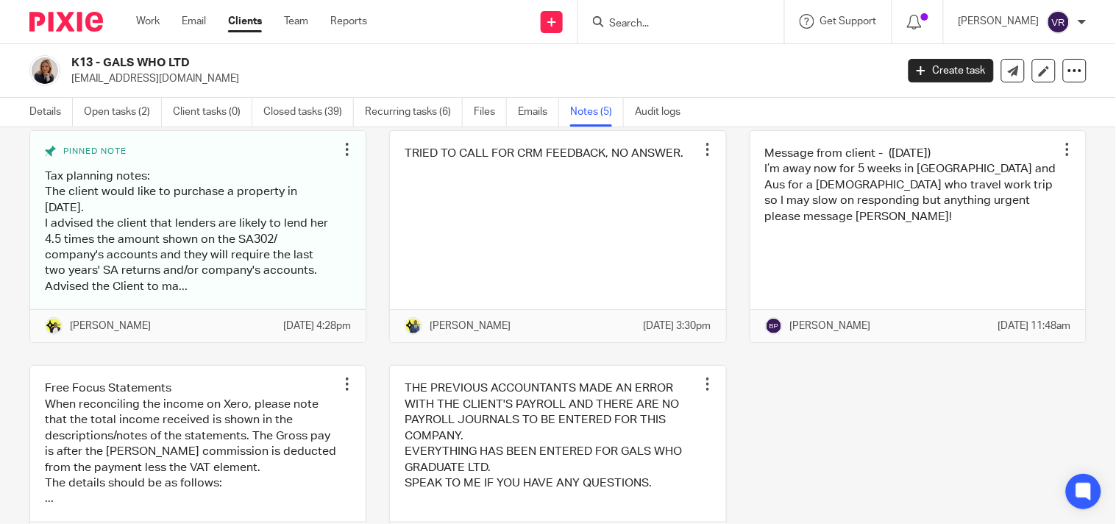
scroll to position [180, 0]
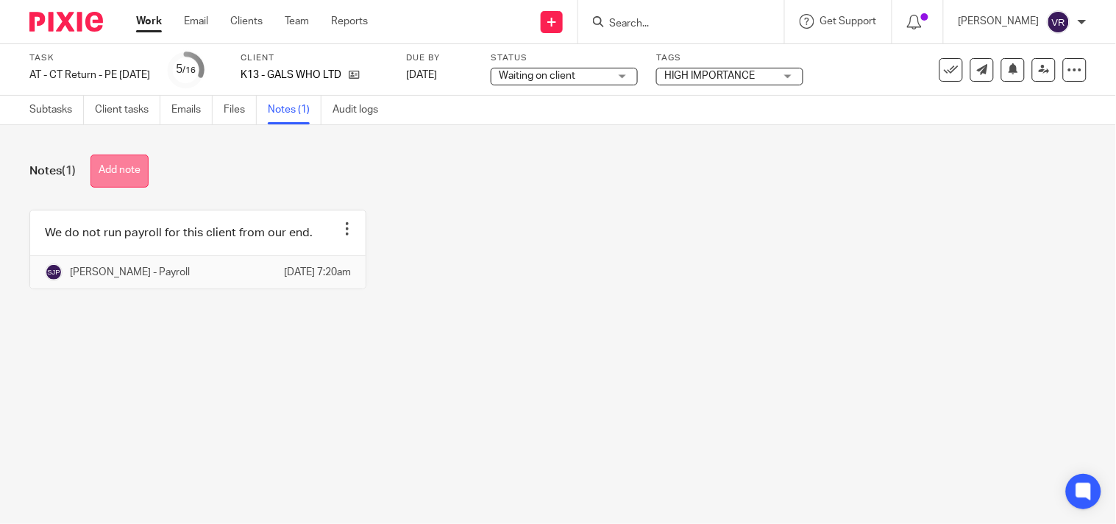
click at [145, 167] on button "Add note" at bounding box center [119, 170] width 58 height 33
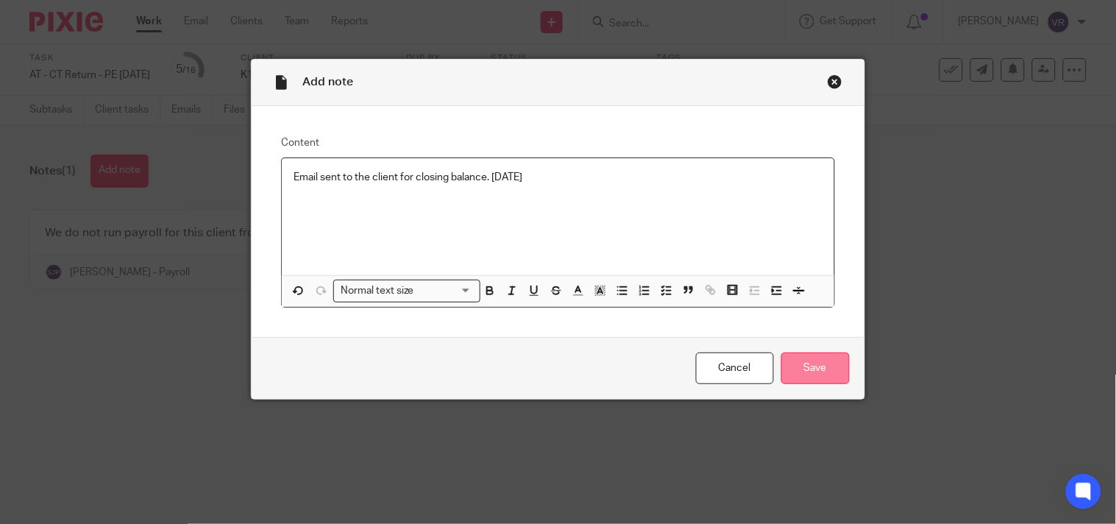
click at [812, 374] on input "Save" at bounding box center [815, 368] width 68 height 32
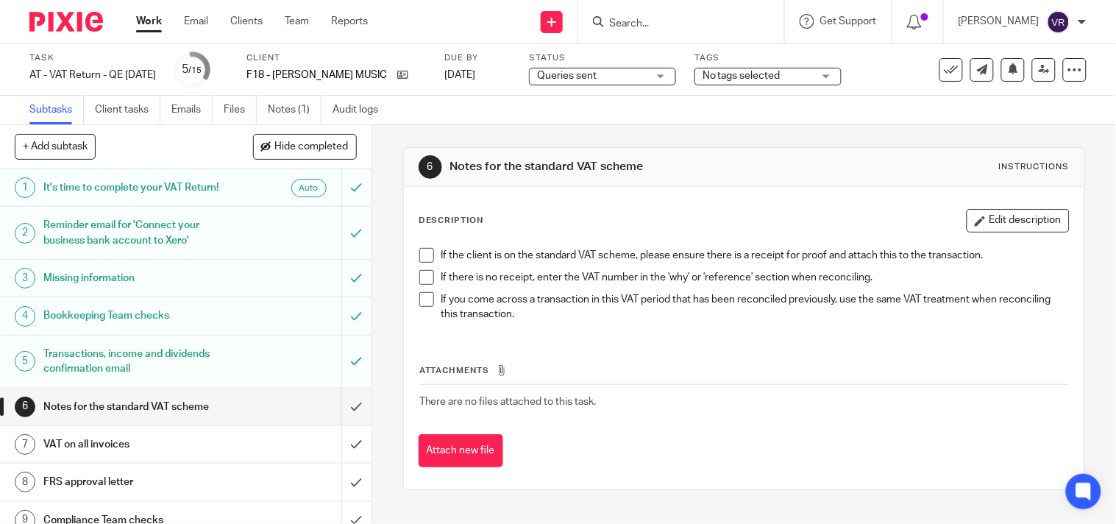
click at [672, 24] on input "Search" at bounding box center [674, 24] width 132 height 13
